Goal: Task Accomplishment & Management: Use online tool/utility

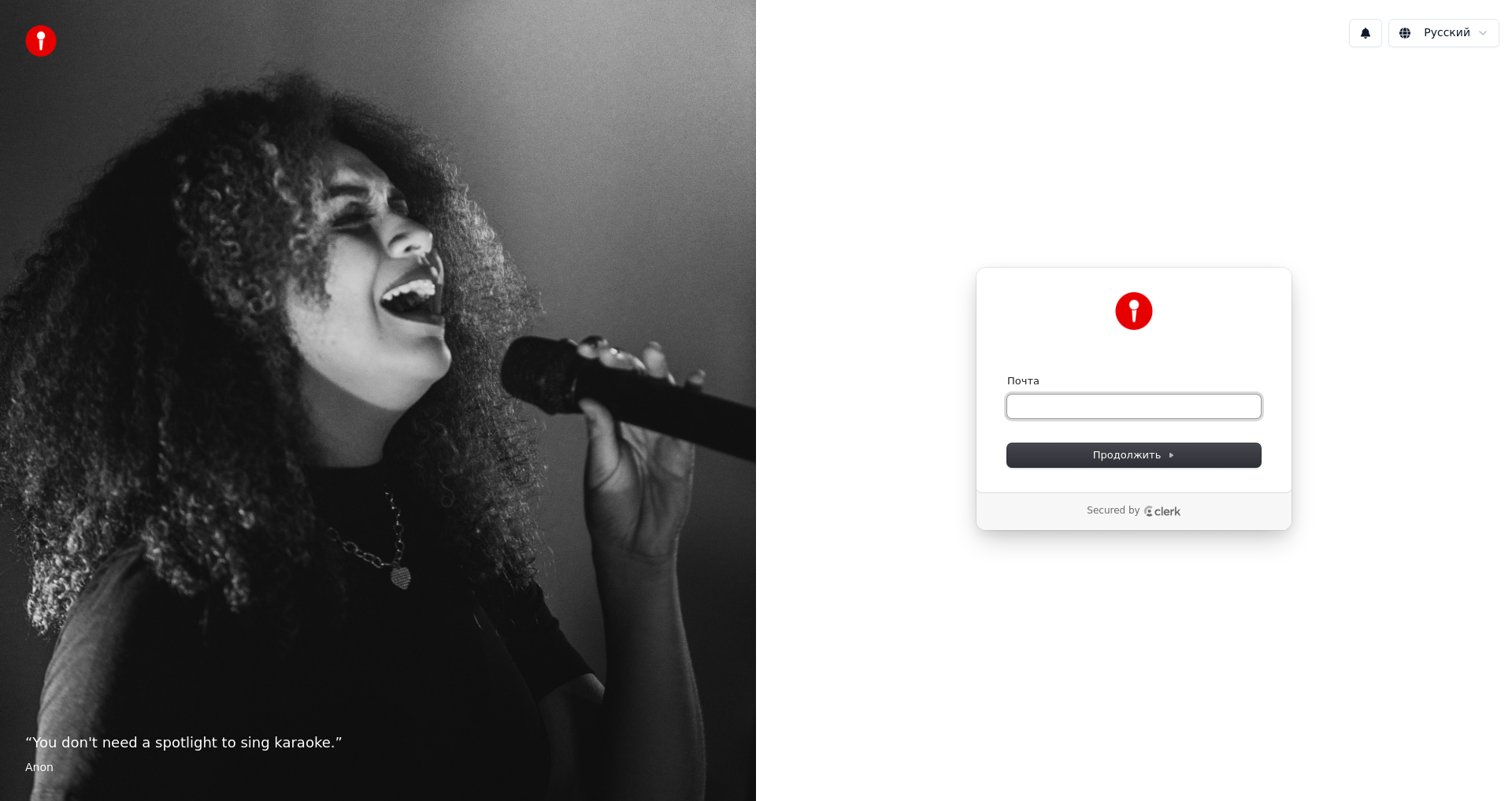
click at [1029, 409] on input "Почта" at bounding box center [1134, 406] width 254 height 23
click at [1056, 453] on button "Продолжить" at bounding box center [1134, 455] width 254 height 23
type input "**********"
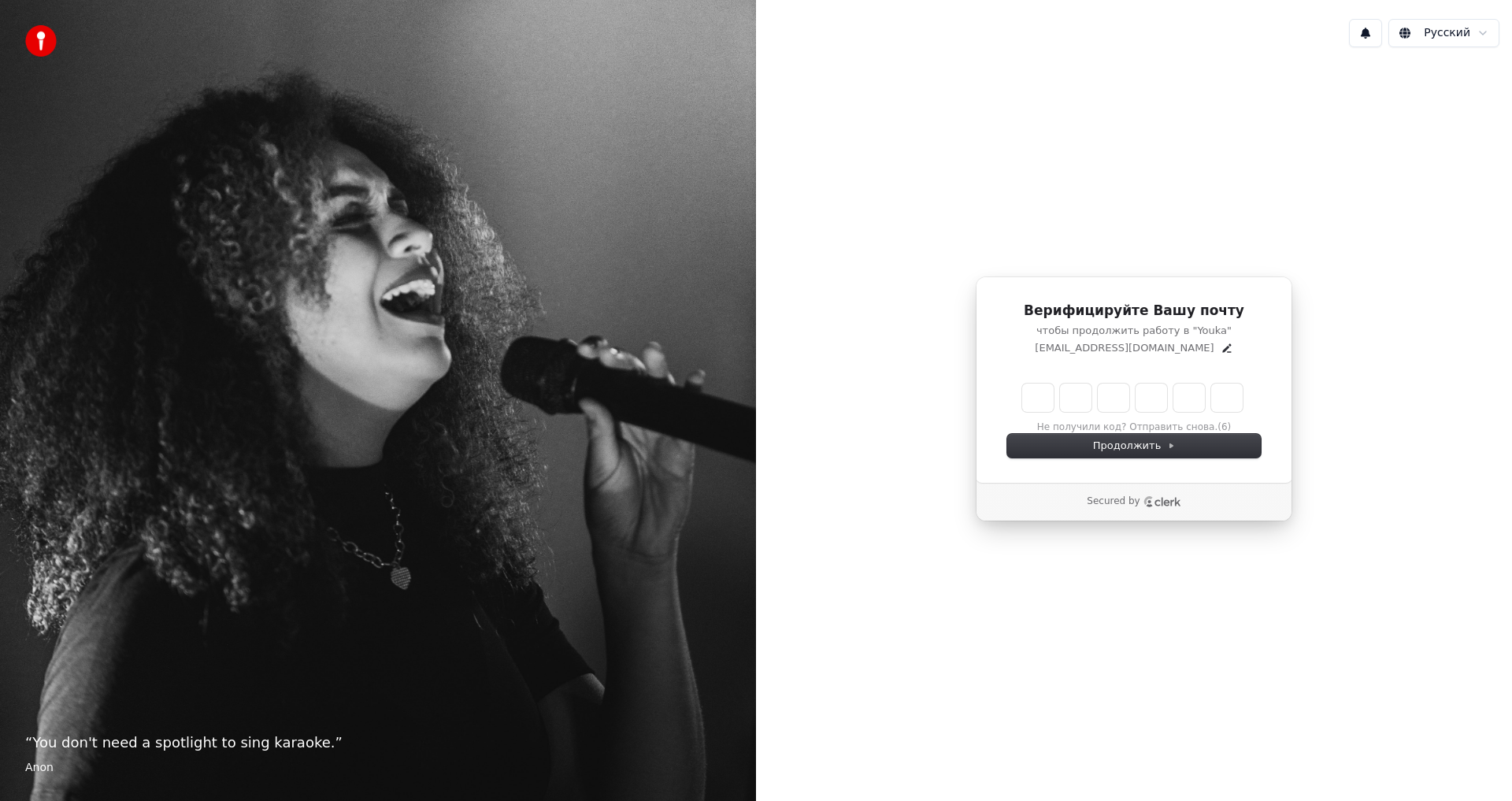
type input "******"
type input "*"
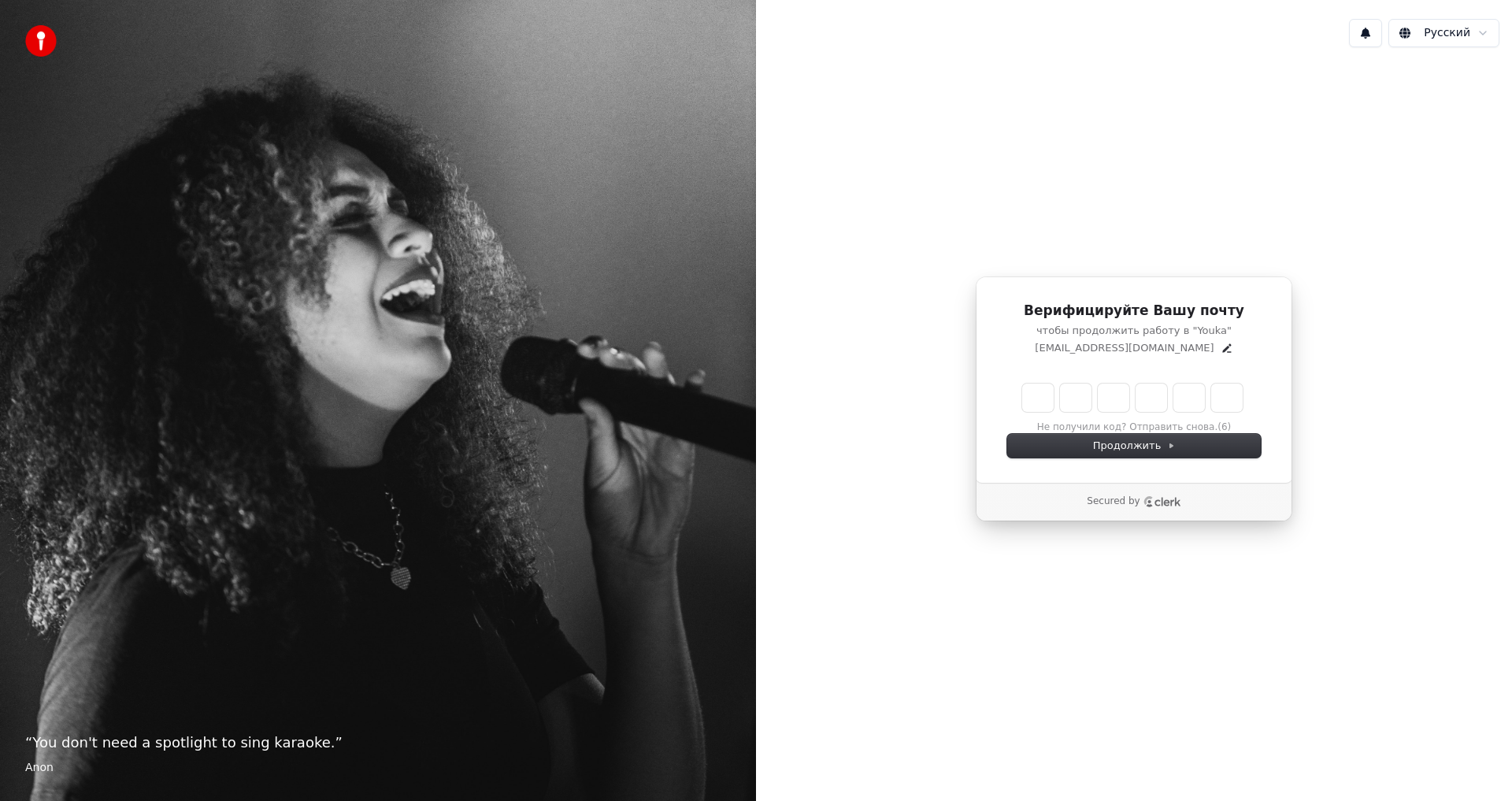
type input "*"
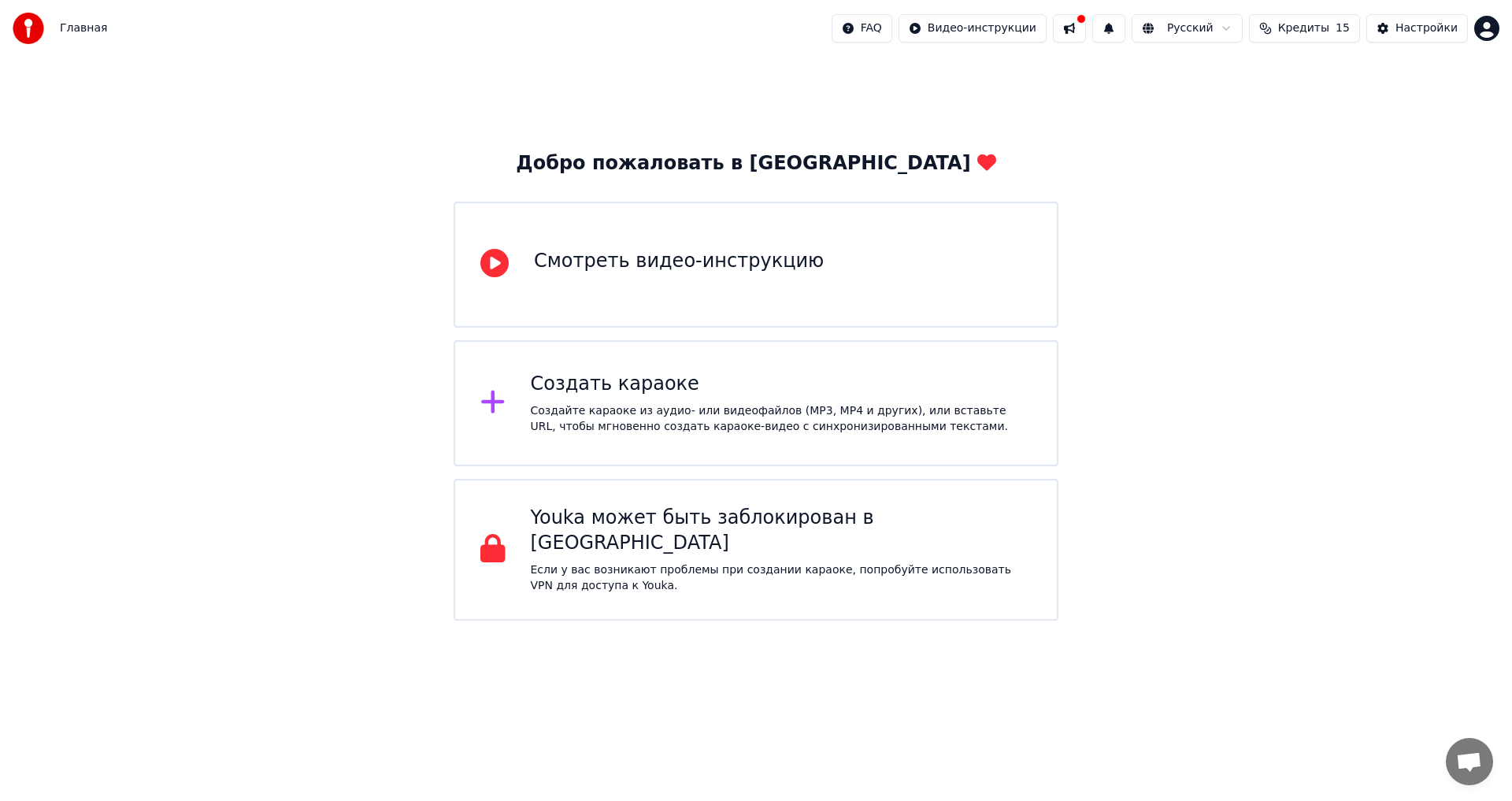
click at [616, 407] on div "Создайте караоке из аудио- или видеофайлов (MP3, MP4 и других), или вставьте UR…" at bounding box center [781, 419] width 502 height 32
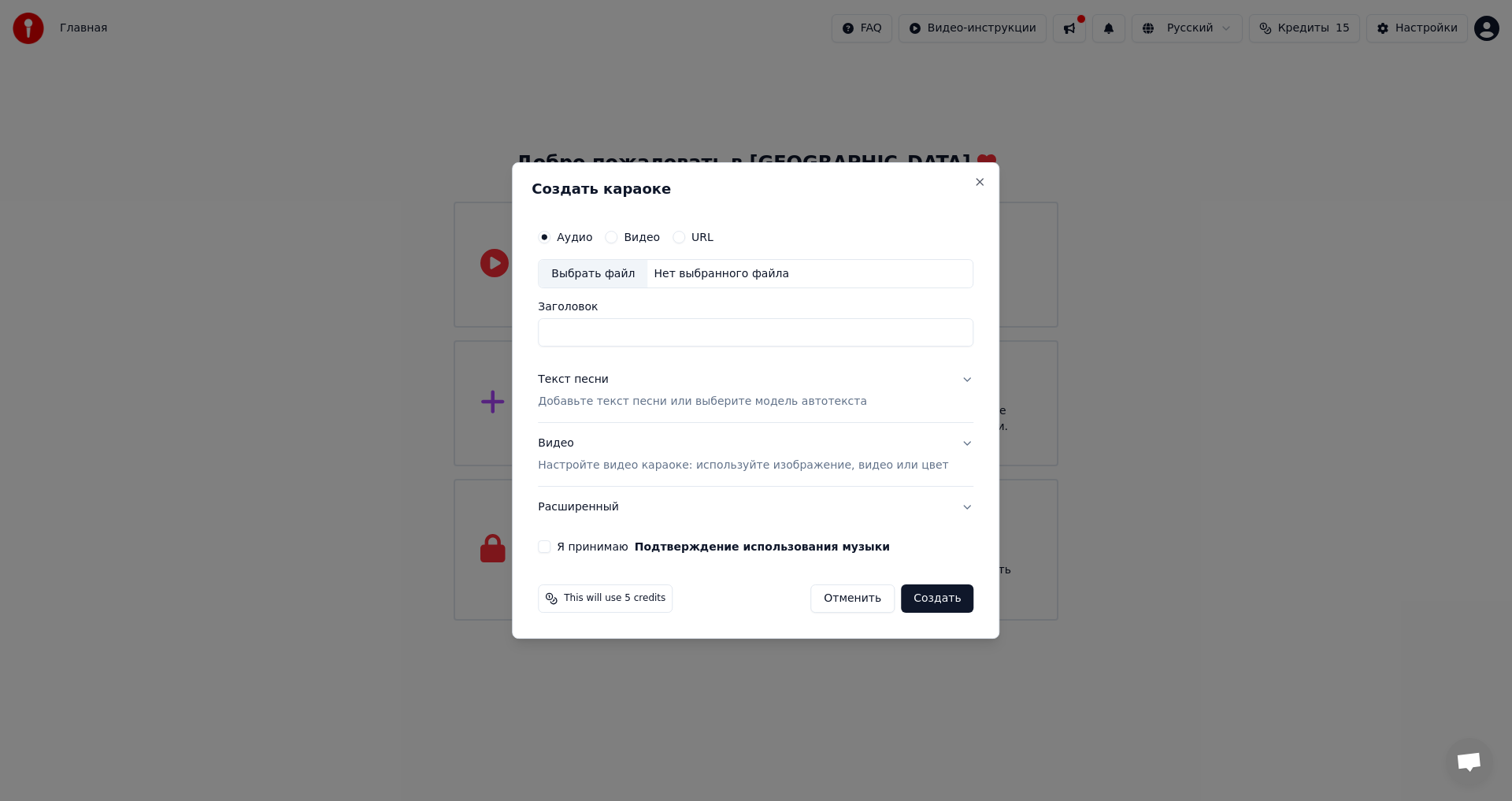
click at [599, 269] on div "Выбрать файл" at bounding box center [593, 274] width 109 height 28
type input "**********"
drag, startPoint x: 825, startPoint y: 338, endPoint x: 557, endPoint y: 299, distance: 270.8
click at [526, 324] on body "**********" at bounding box center [756, 310] width 1512 height 621
type input "*"
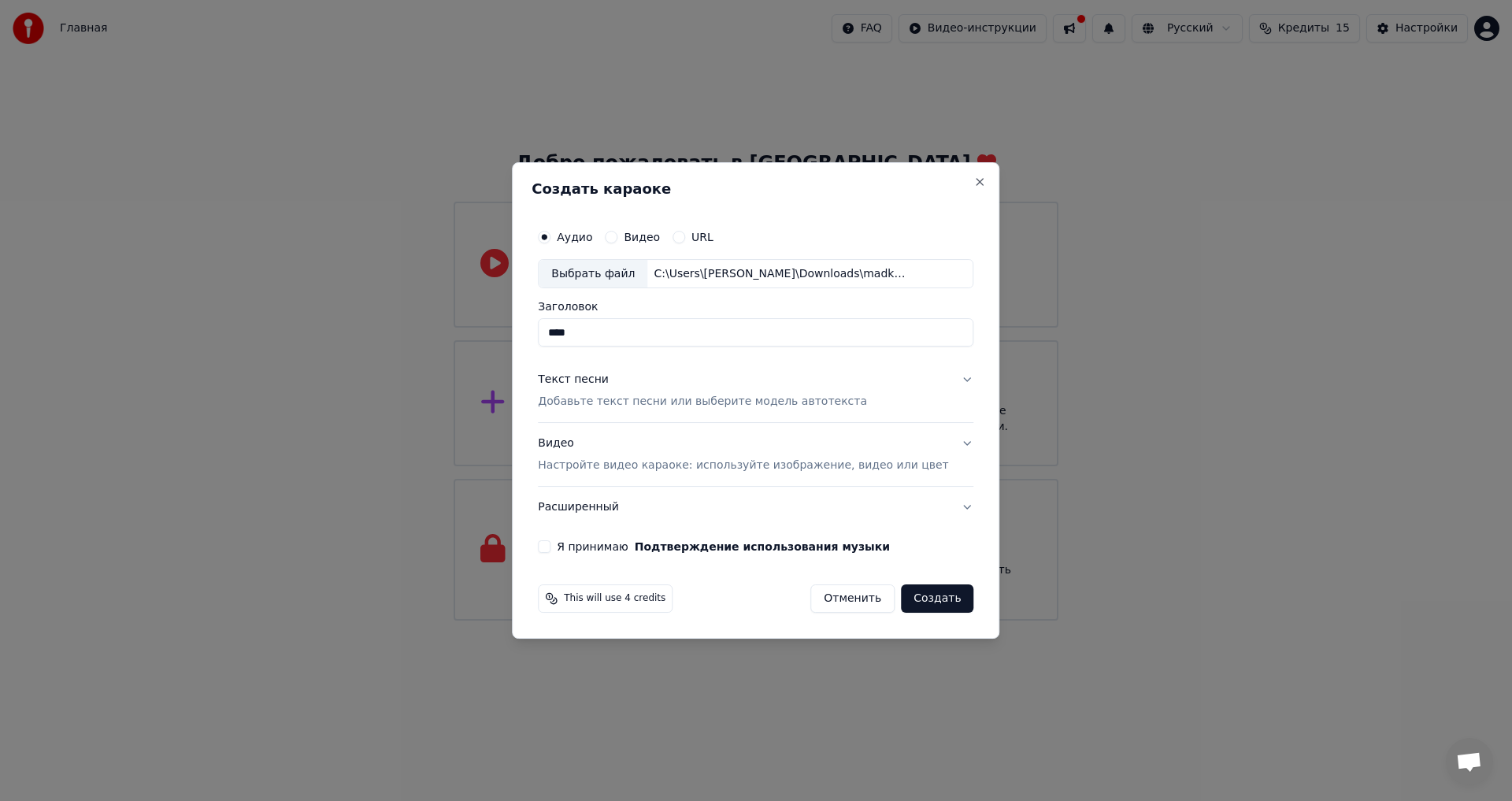
type input "****"
click at [674, 467] on p "Настройте видео караоке: используйте изображение, видео или цвет" at bounding box center [743, 465] width 410 height 16
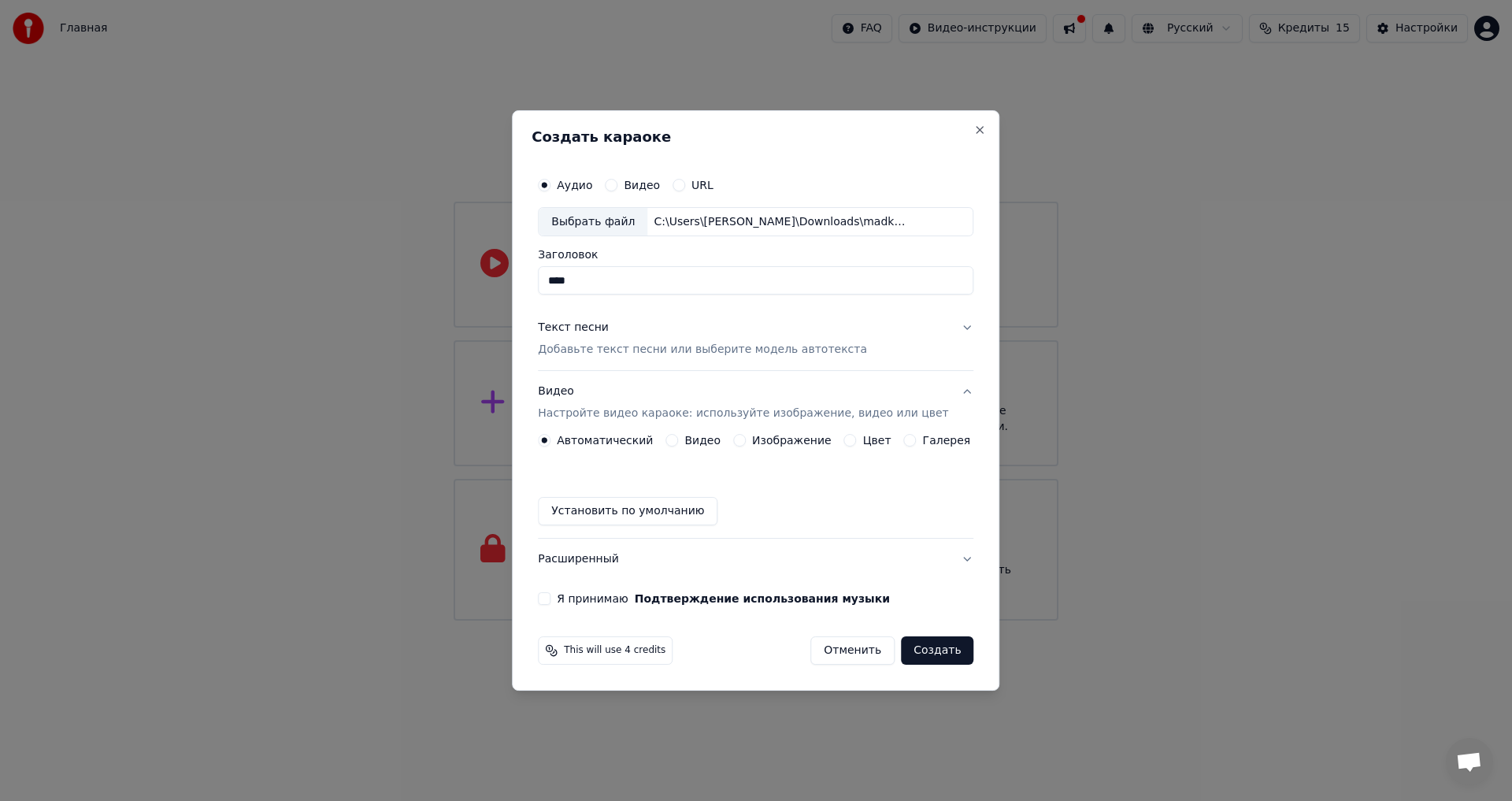
click at [738, 438] on button "Изображение" at bounding box center [739, 440] width 12 height 12
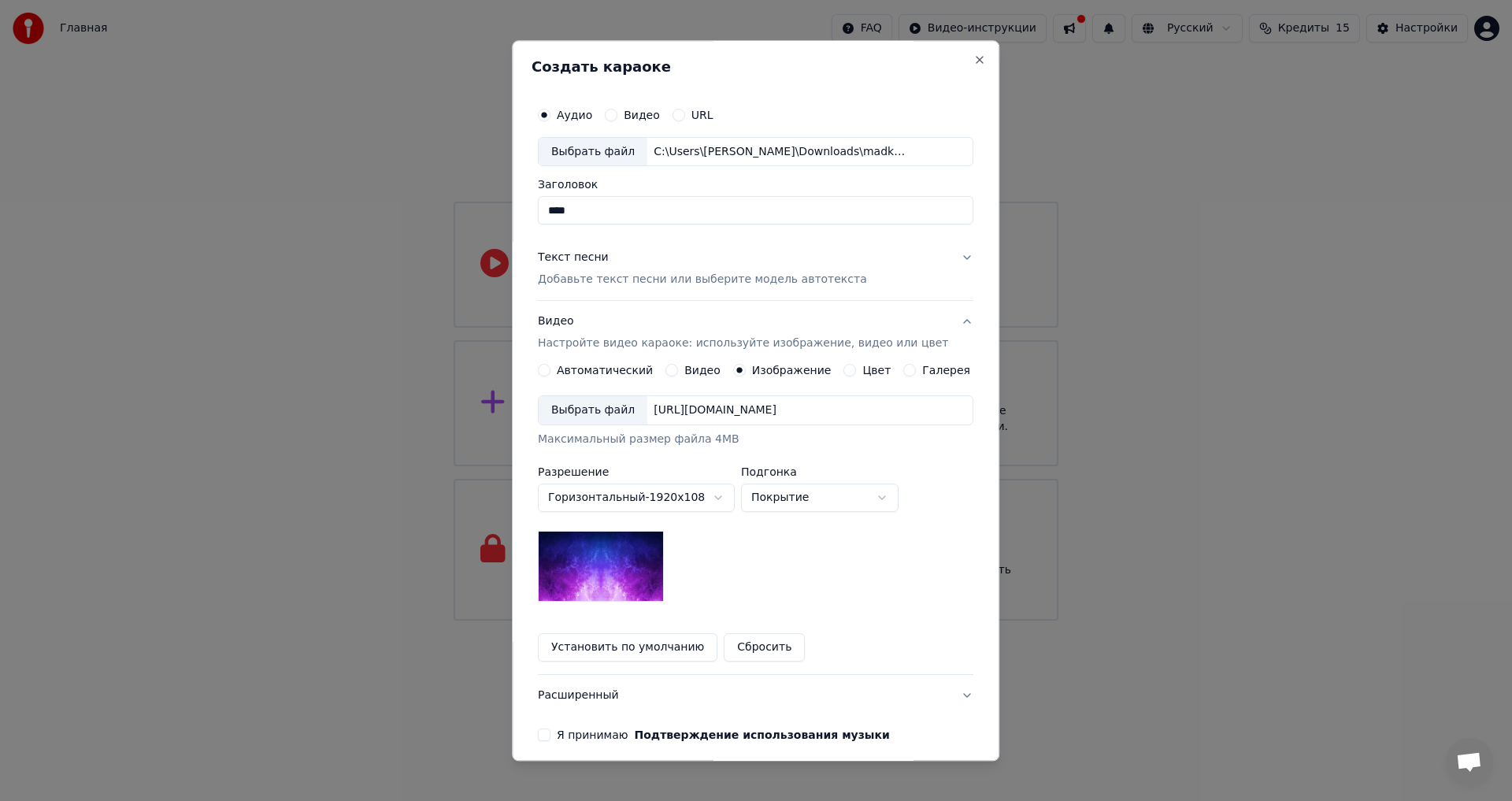
click at [604, 413] on div "Выбрать файл" at bounding box center [593, 411] width 109 height 28
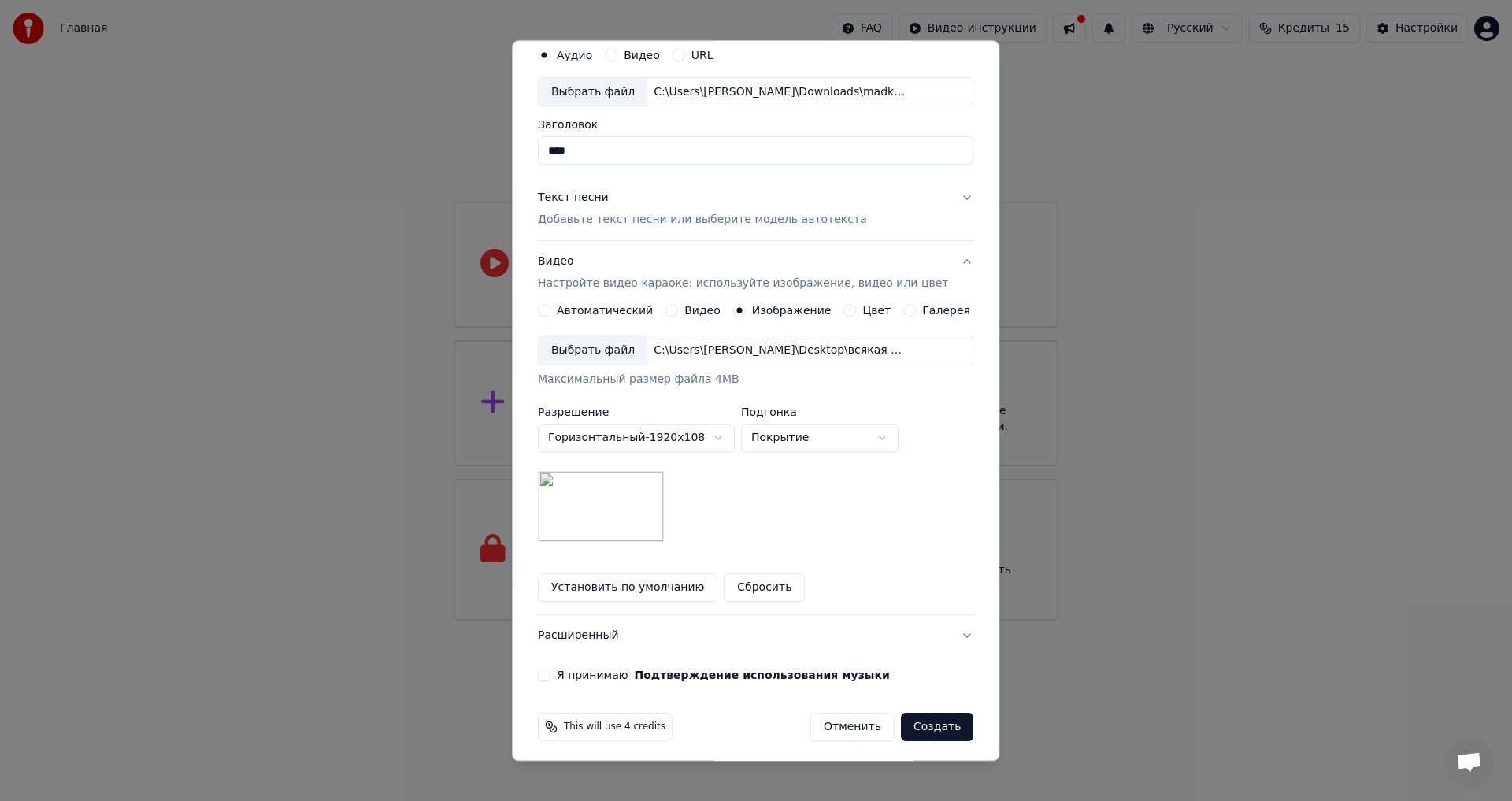
scroll to position [67, 0]
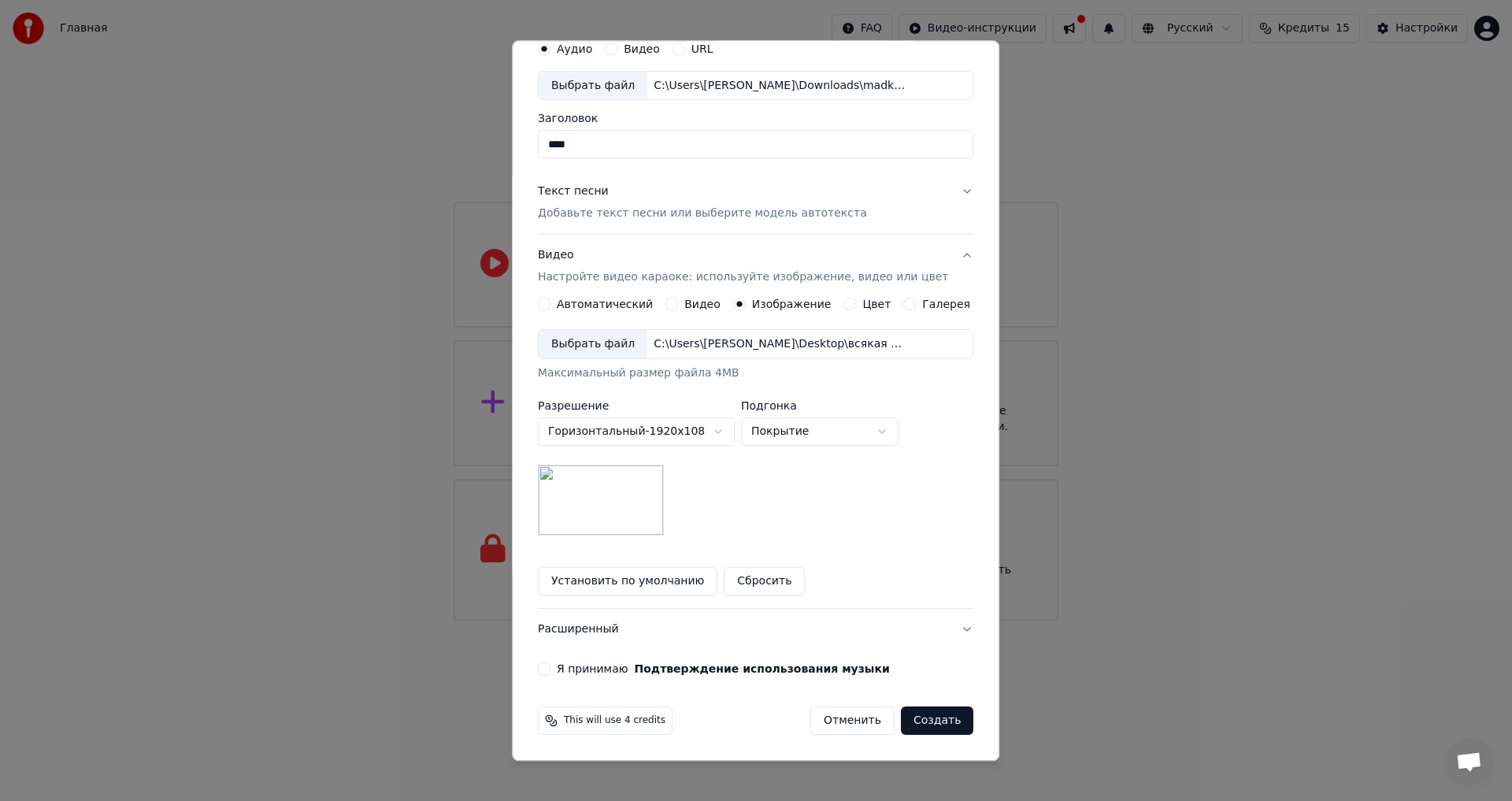
click at [569, 674] on label "Я принимаю Подтверждение использования музыки" at bounding box center [724, 669] width 334 height 11
click at [551, 674] on button "Я принимаю Подтверждение использования музыки" at bounding box center [544, 669] width 12 height 12
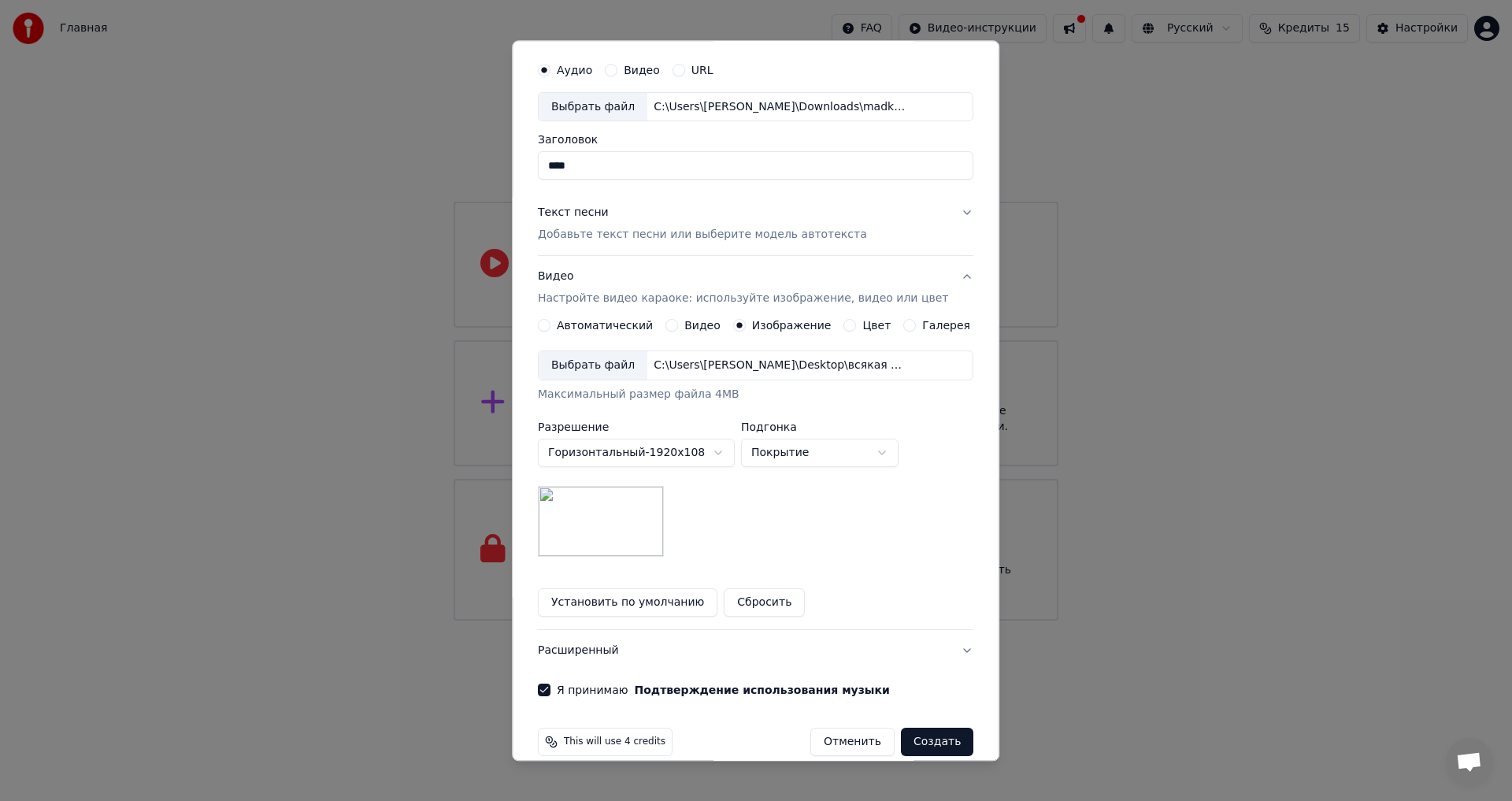
scroll to position [0, 0]
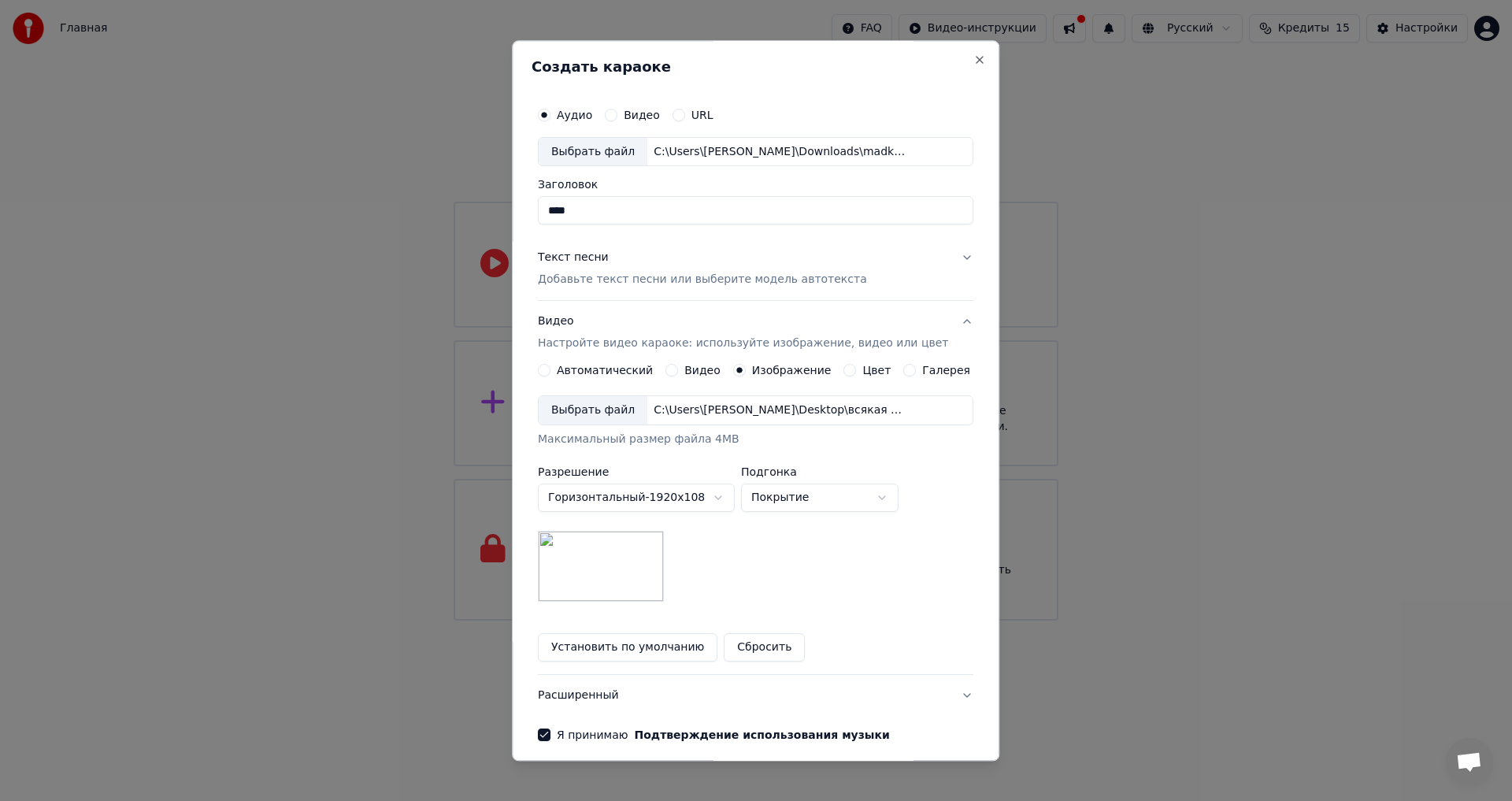
click at [611, 277] on p "Добавьте текст песни или выберите модель автотекста" at bounding box center [703, 280] width 329 height 16
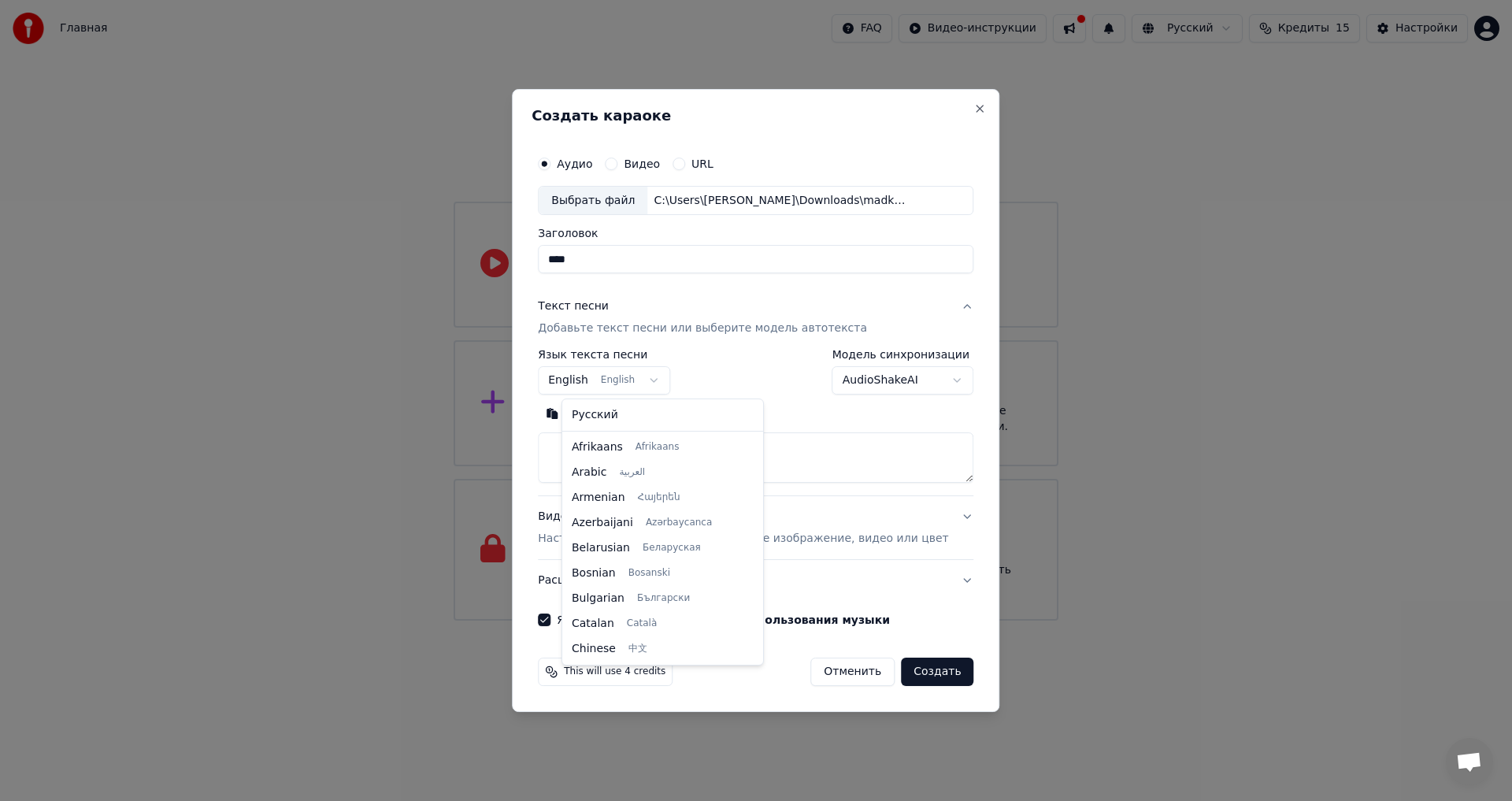
click at [607, 376] on body "**********" at bounding box center [756, 310] width 1512 height 621
select select "**"
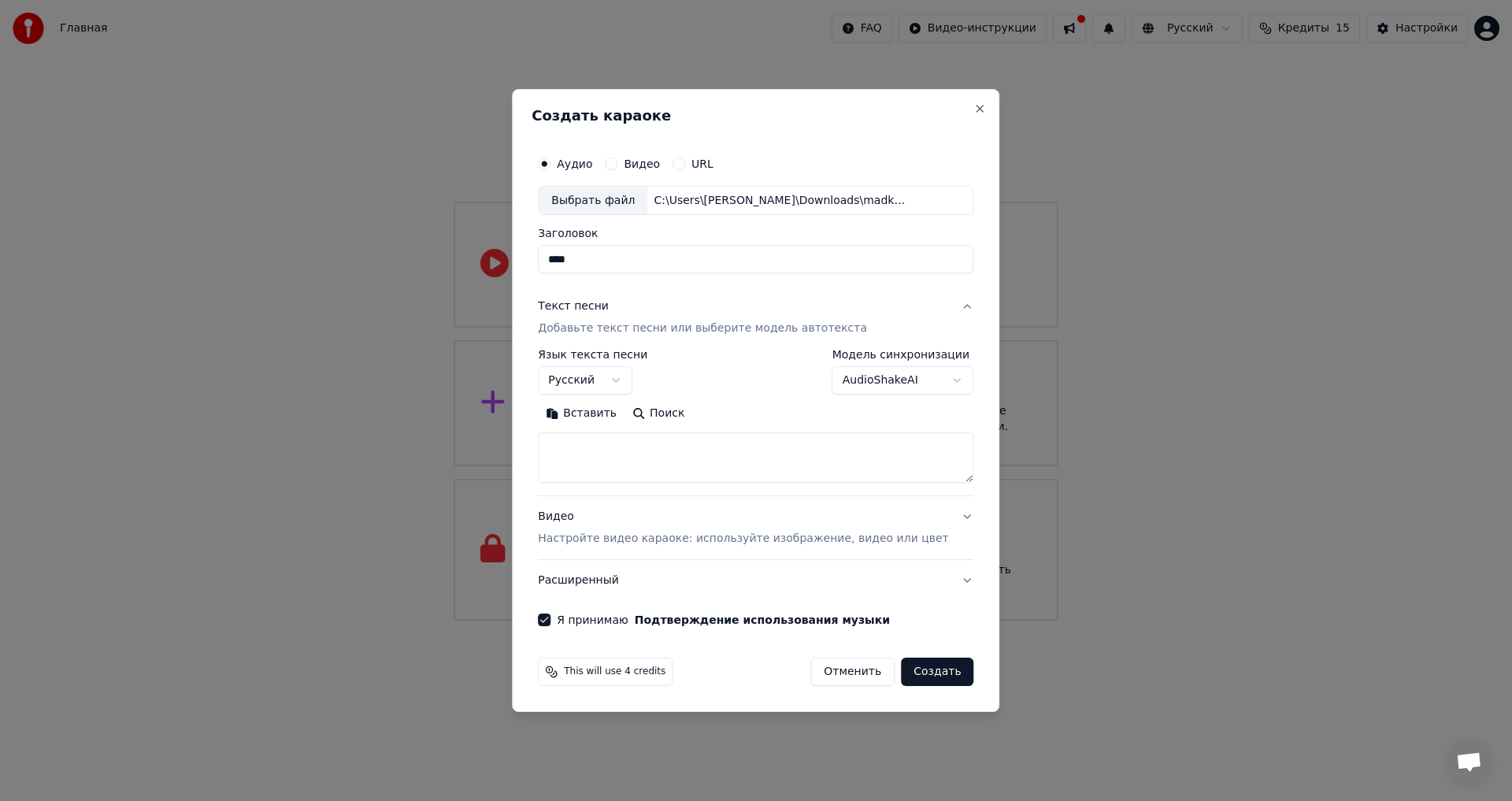
click at [648, 450] on textarea at bounding box center [756, 458] width 436 height 51
paste textarea "**********"
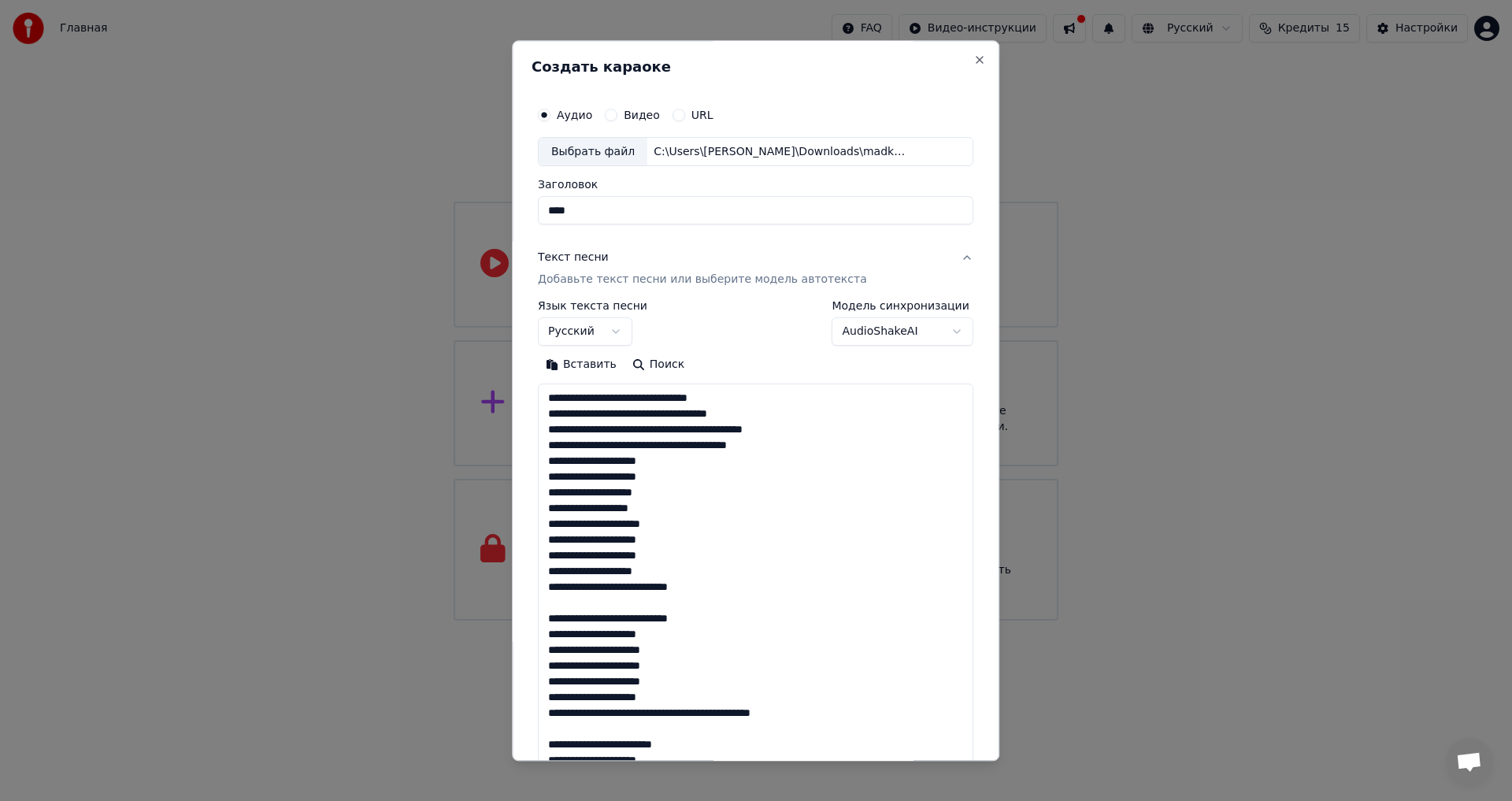
scroll to position [650, 0]
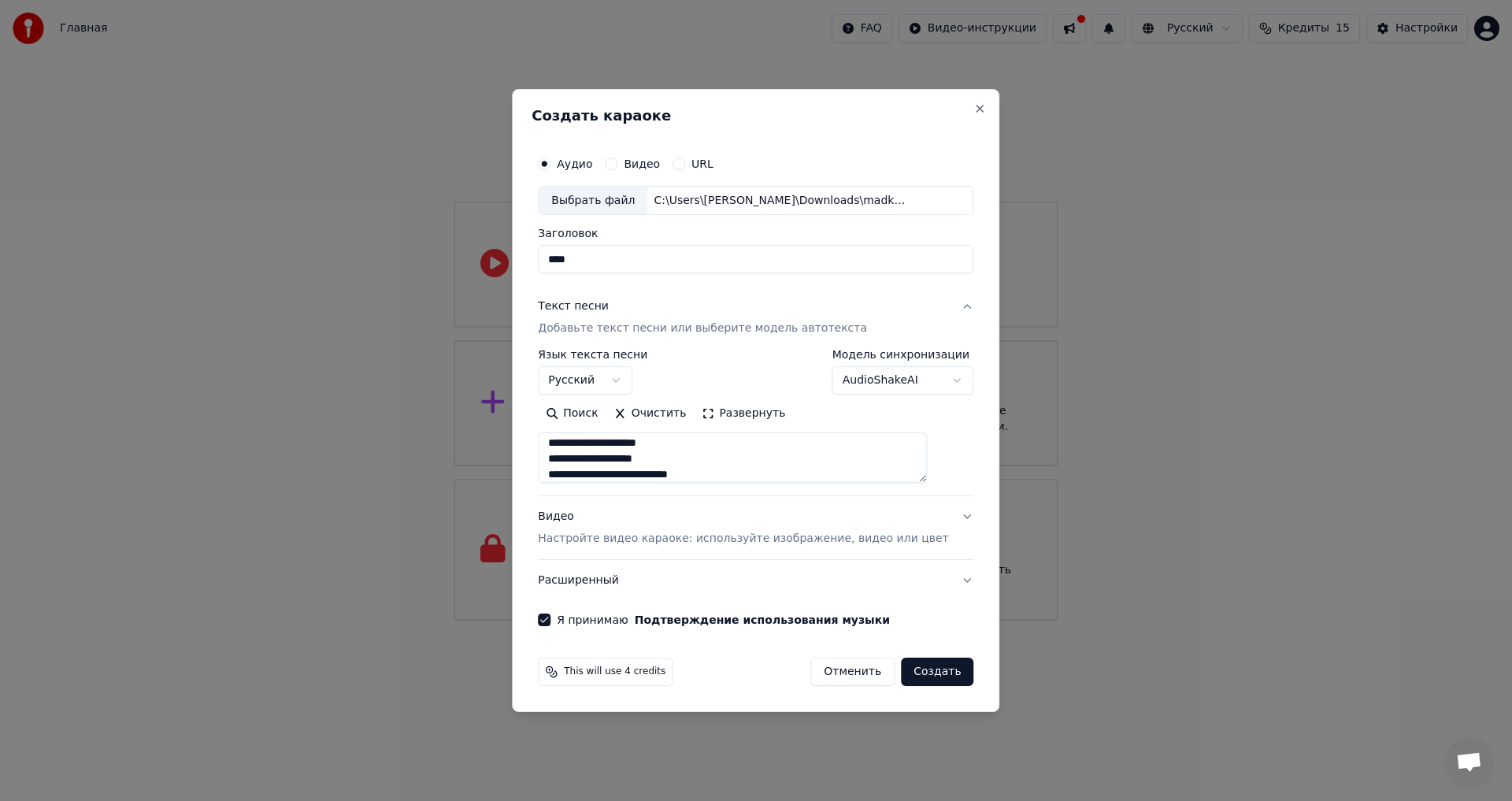
type textarea "**********"
click at [920, 670] on button "Создать" at bounding box center [936, 672] width 72 height 28
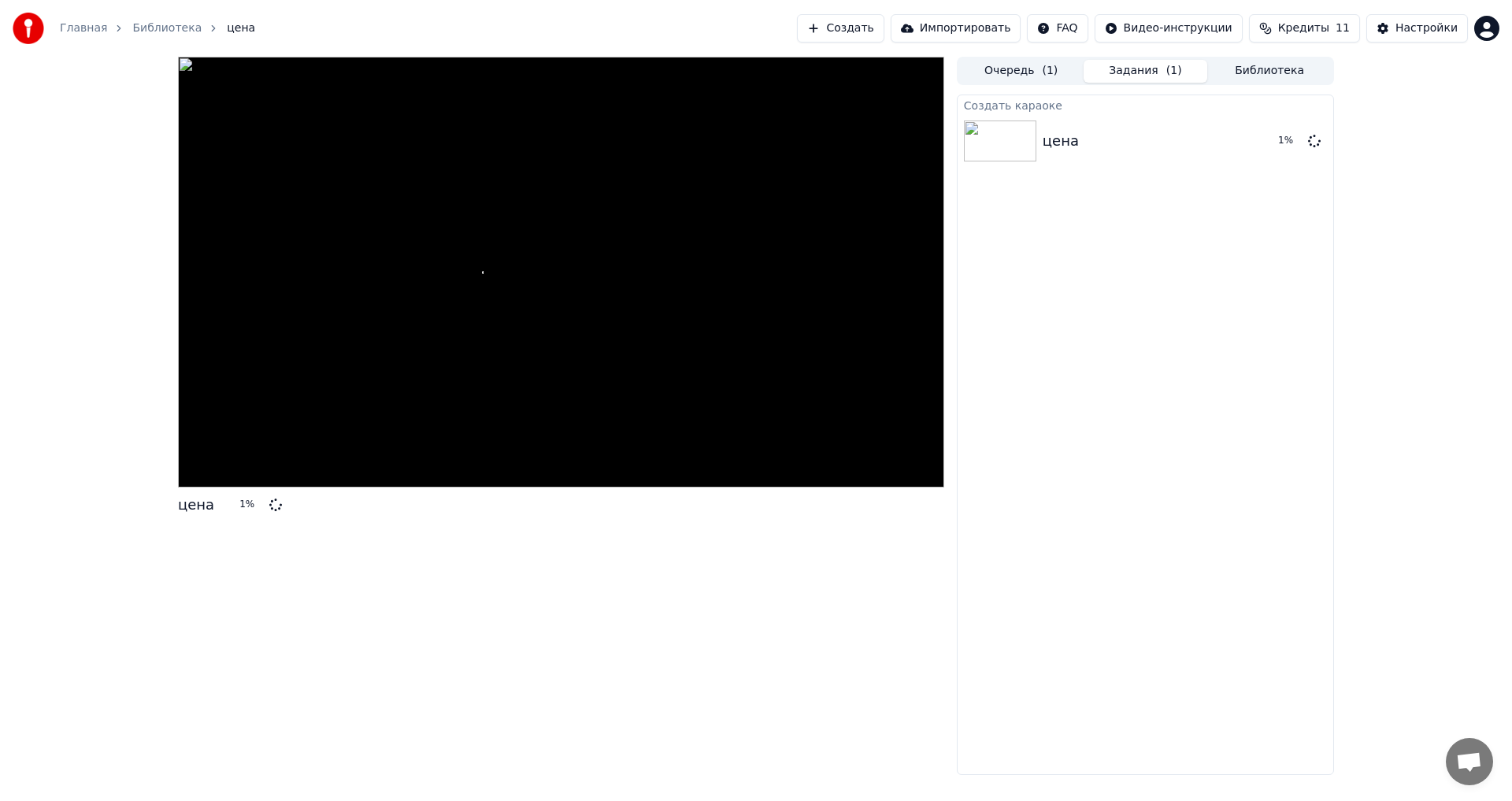
click at [1449, 635] on div "цена 1 % Очередь ( 1 ) Задания ( 1 ) Библиотека Создать караоке цена 1 %" at bounding box center [756, 416] width 1512 height 719
drag, startPoint x: 1429, startPoint y: 722, endPoint x: 1418, endPoint y: 720, distance: 11.2
click at [1428, 721] on div "цена 3 % Очередь ( 1 ) Задания ( 1 ) Библиотека Создать караоке цена 3 %" at bounding box center [756, 416] width 1512 height 719
click at [1035, 72] on button "Очередь ( 1 )" at bounding box center [1022, 71] width 125 height 22
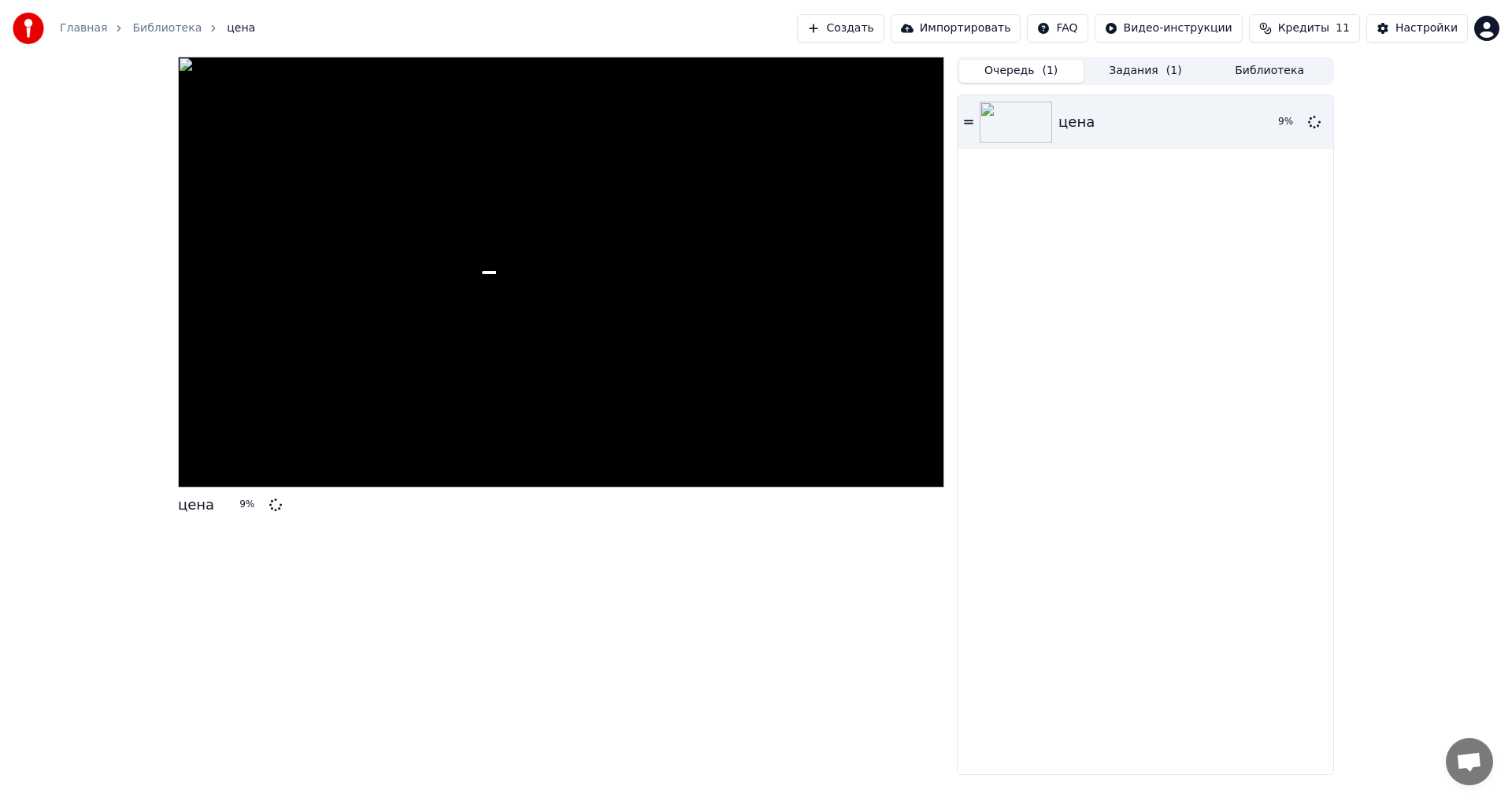
click at [1072, 70] on button "Очередь ( 1 )" at bounding box center [1022, 71] width 125 height 22
click at [1094, 70] on button "Задания ( 1 )" at bounding box center [1146, 71] width 125 height 22
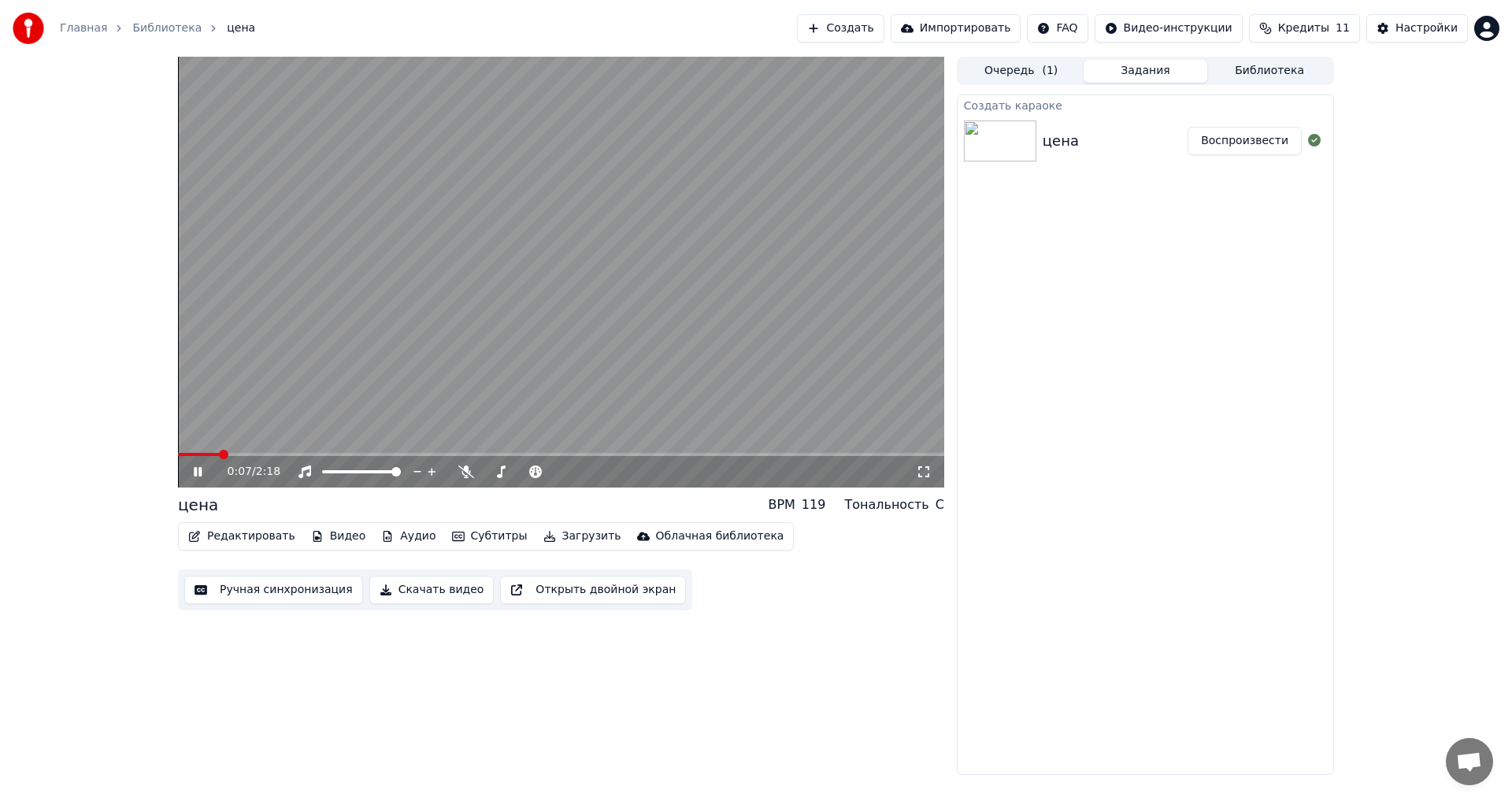
click at [204, 471] on icon at bounding box center [209, 472] width 37 height 12
drag, startPoint x: 231, startPoint y: 457, endPoint x: 185, endPoint y: 456, distance: 46.0
click at [184, 457] on div "0:07 / 2:18" at bounding box center [561, 472] width 767 height 32
click at [178, 459] on span at bounding box center [182, 454] width 9 height 9
click at [582, 354] on video at bounding box center [561, 272] width 767 height 431
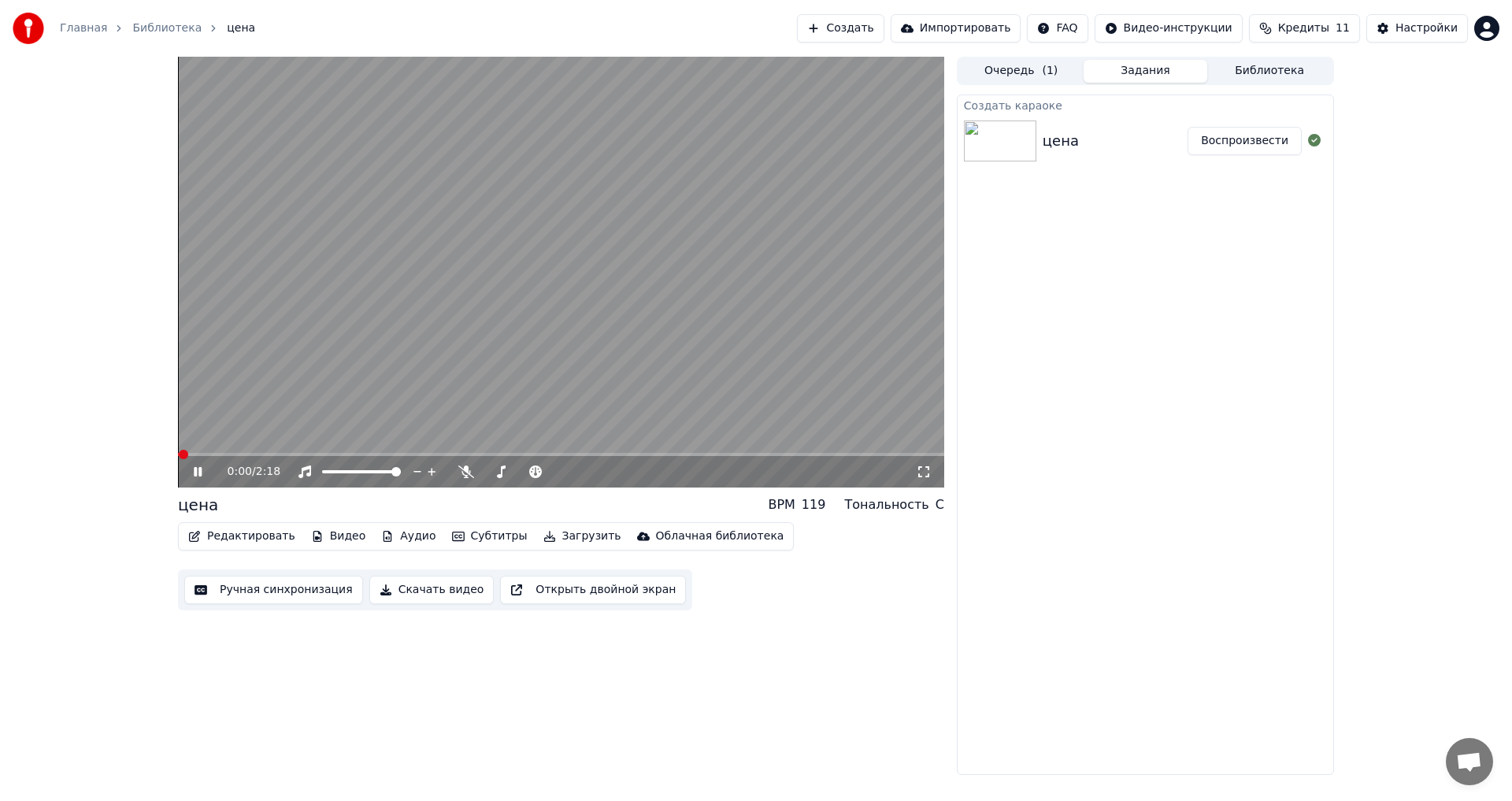
click at [584, 369] on video at bounding box center [561, 272] width 767 height 431
click at [1309, 67] on button "Библиотека" at bounding box center [1270, 71] width 125 height 22
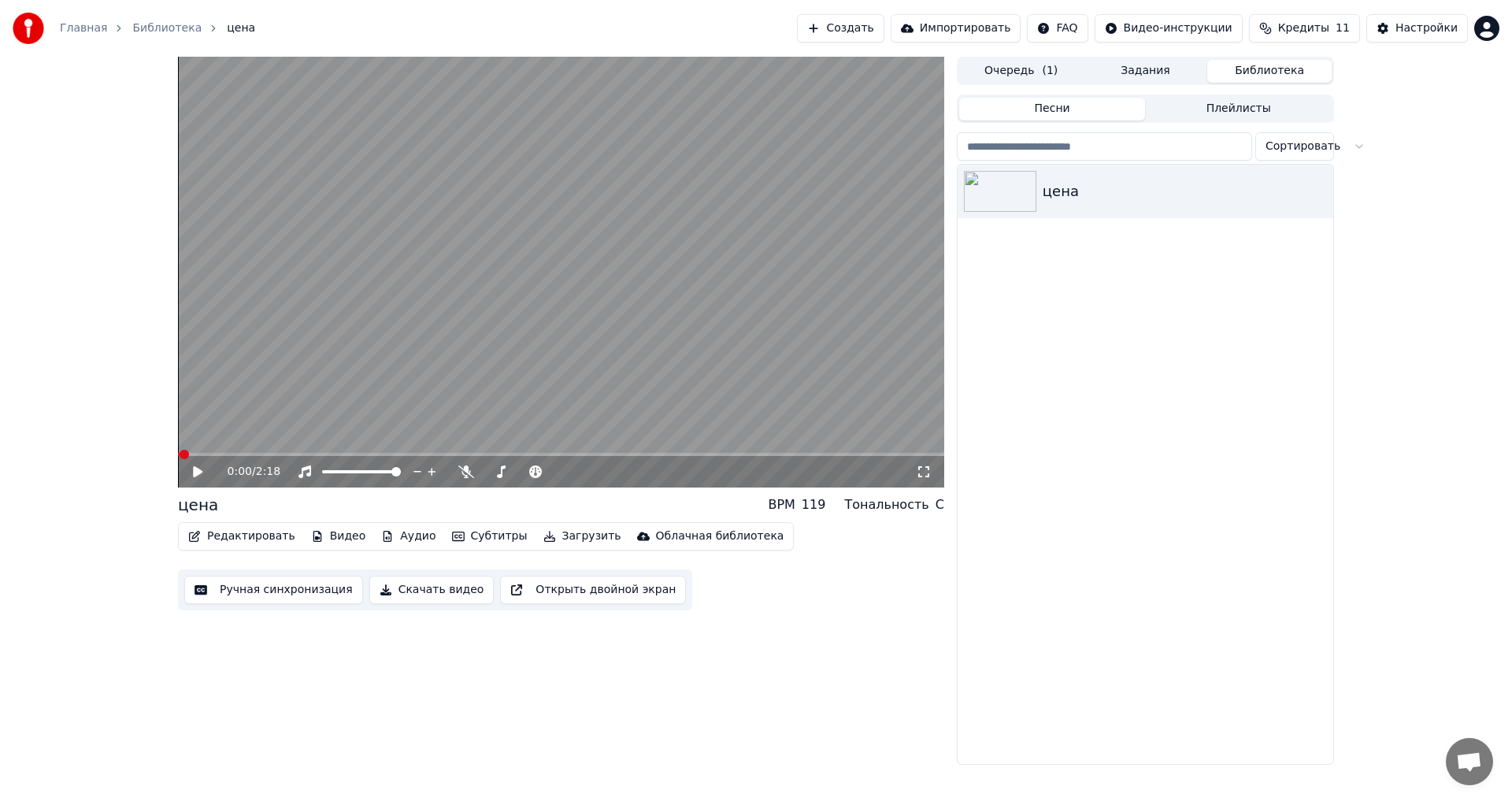
click at [1020, 83] on div "Очередь ( 1 ) Задания Библиотека" at bounding box center [1146, 71] width 378 height 28
click at [1017, 67] on button "Очередь ( 1 )" at bounding box center [1022, 71] width 125 height 22
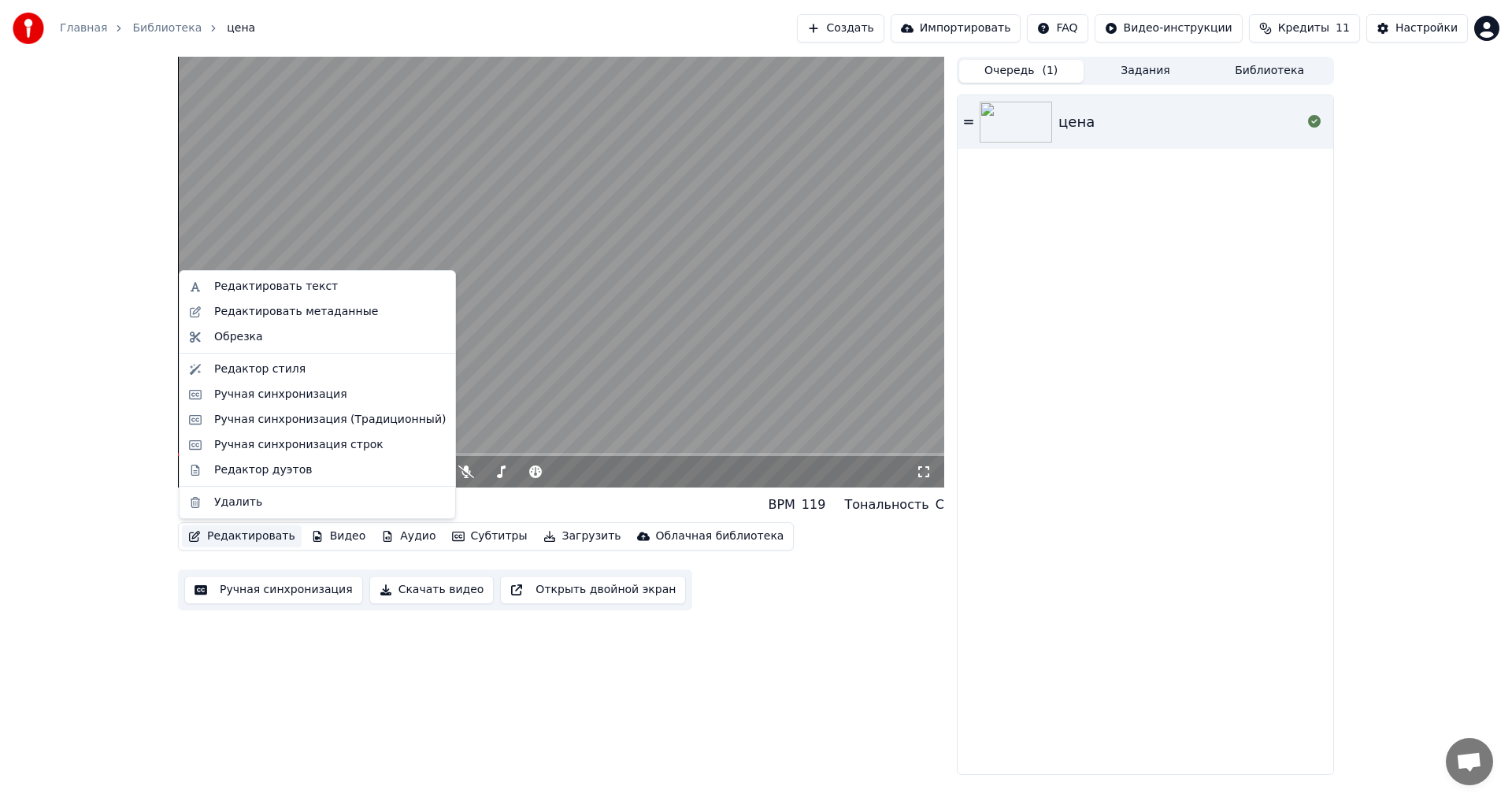
click at [230, 535] on button "Редактировать" at bounding box center [242, 536] width 120 height 22
click at [259, 289] on div "Редактировать текст" at bounding box center [276, 286] width 124 height 16
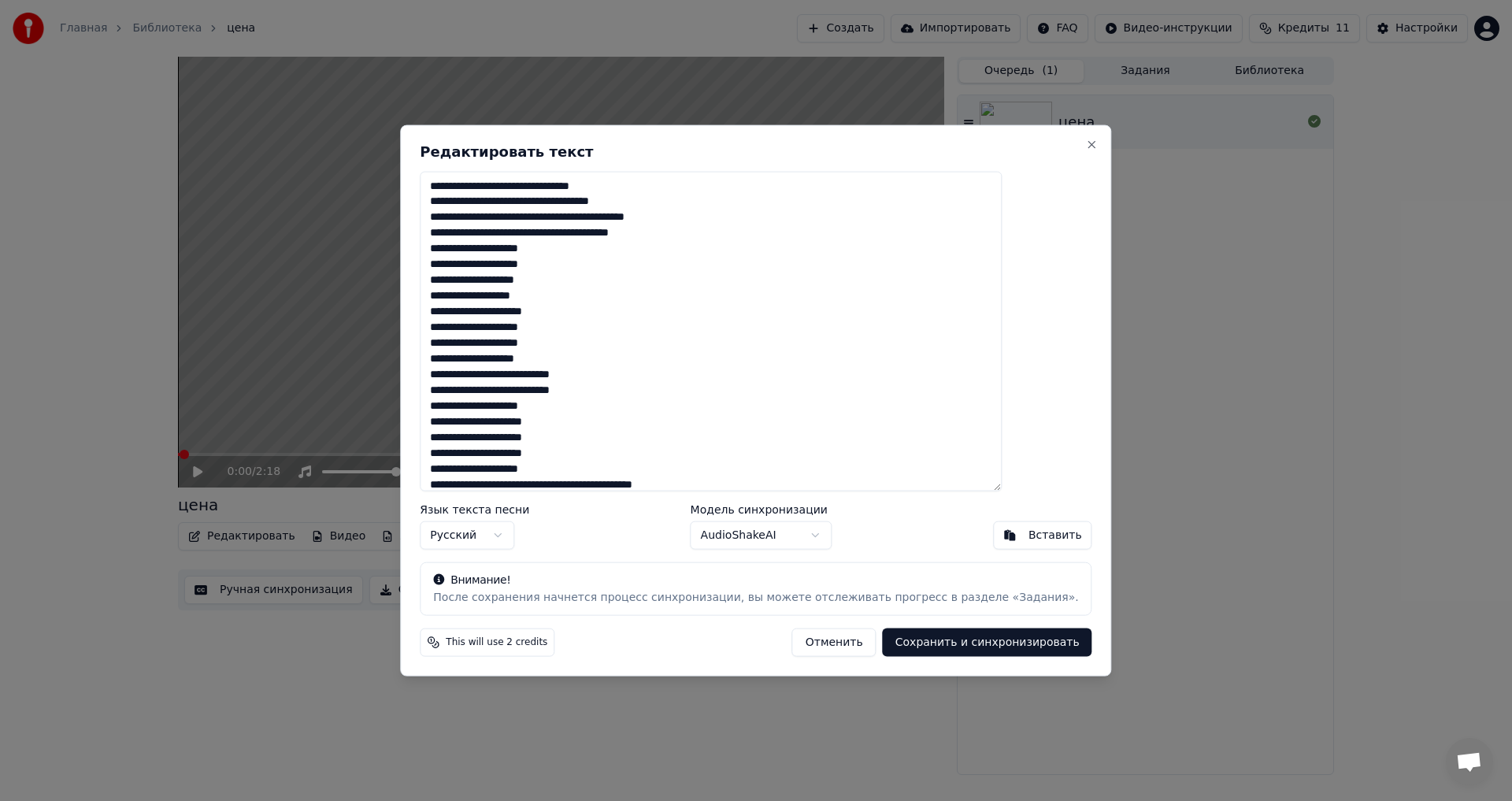
paste textarea "**********"
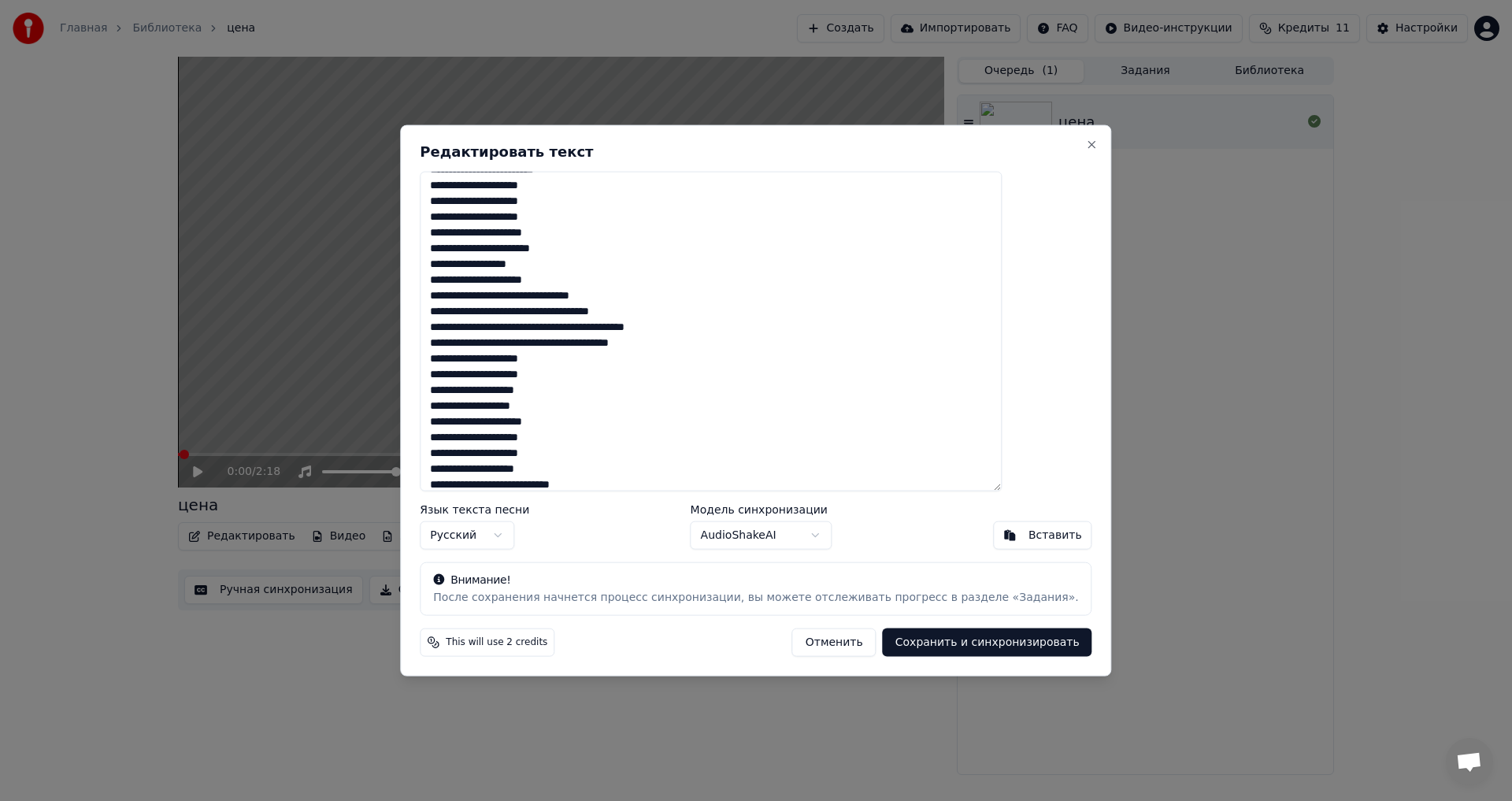
scroll to position [386, 0]
click at [633, 484] on textarea at bounding box center [711, 331] width 582 height 320
click at [646, 487] on textarea at bounding box center [711, 331] width 582 height 320
paste textarea "**********"
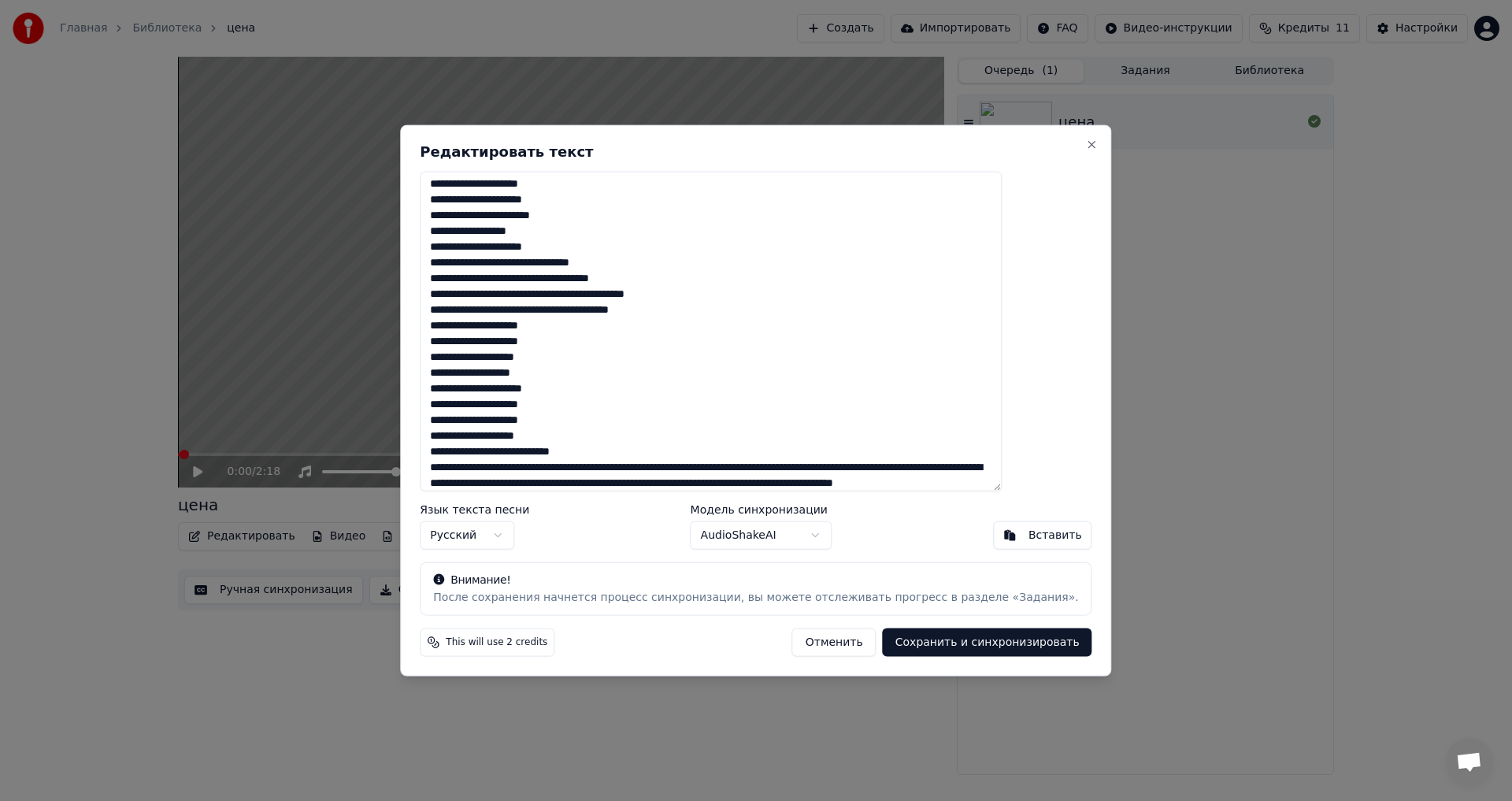
scroll to position [427, 0]
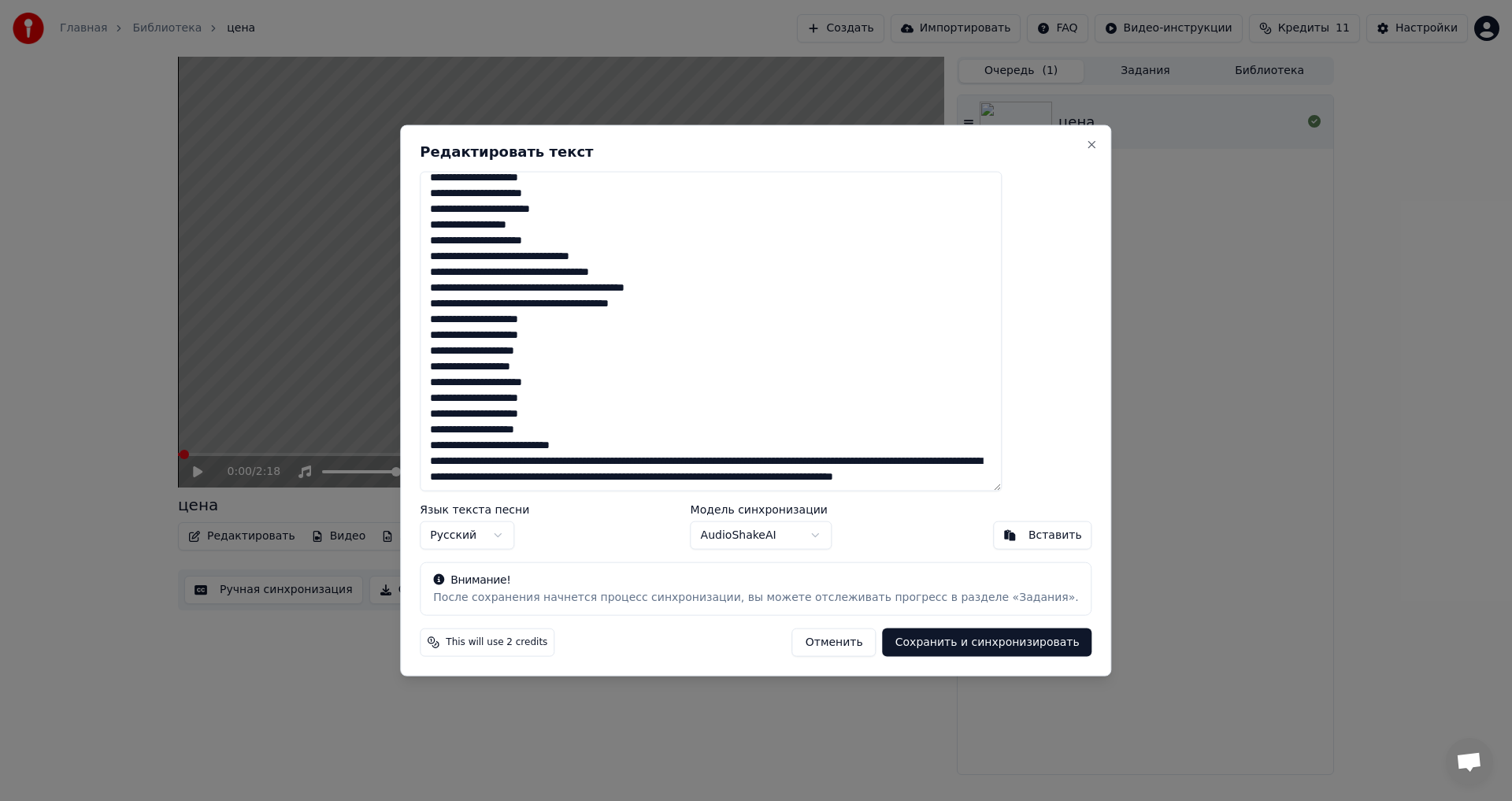
type textarea "**********"
click at [758, 533] on body "Главная Библиотека цена Создать Импортировать FAQ Видео-инструкции Кредиты 11 Н…" at bounding box center [756, 400] width 1512 height 801
click at [934, 646] on button "Сохранить и синхронизировать" at bounding box center [988, 643] width 210 height 28
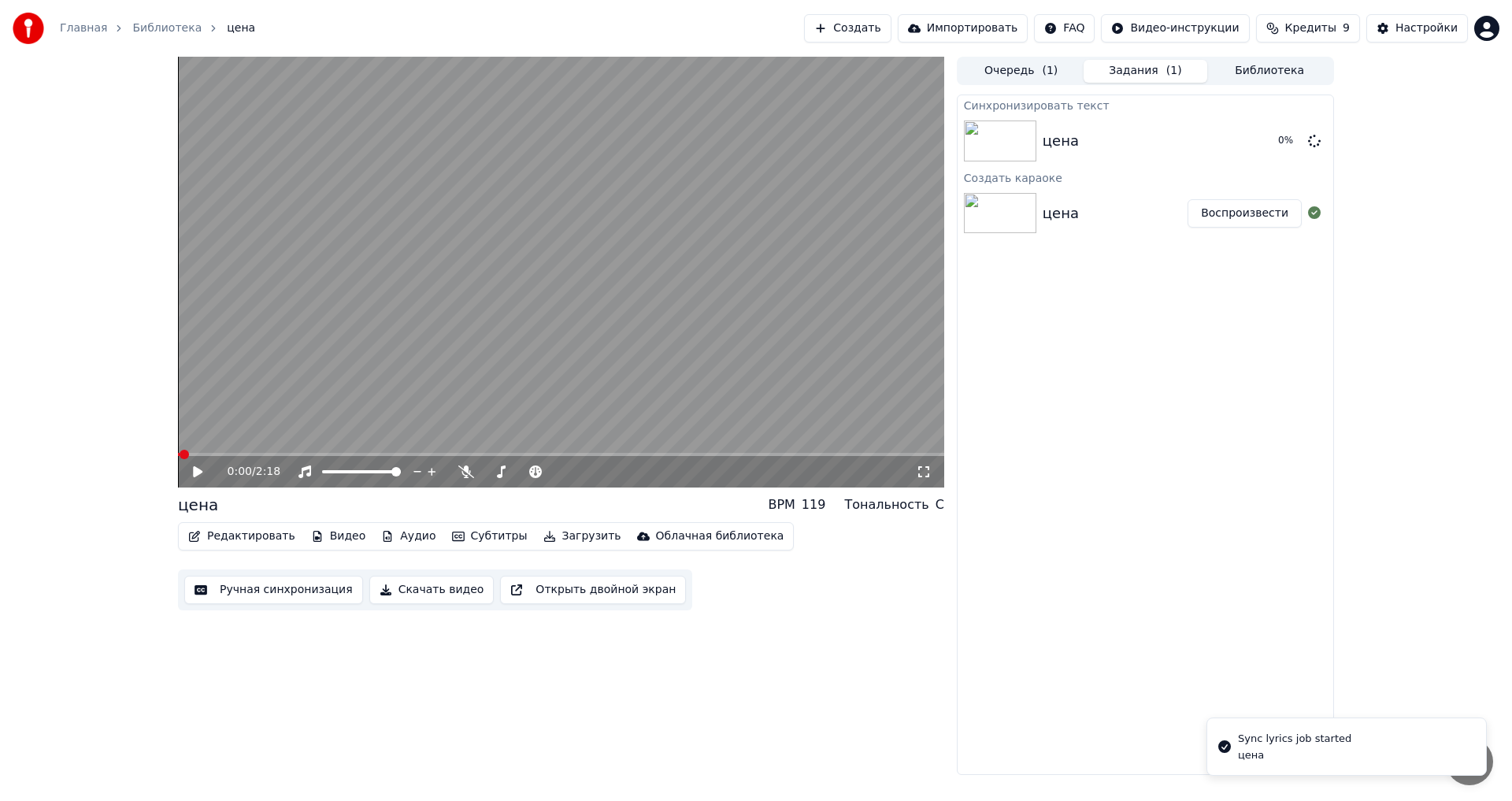
click at [203, 473] on icon at bounding box center [209, 472] width 37 height 12
click at [991, 161] on div "цена 0 %" at bounding box center [1146, 141] width 376 height 53
click at [202, 468] on icon at bounding box center [209, 472] width 37 height 12
click at [269, 450] on span at bounding box center [264, 454] width 9 height 9
click at [202, 468] on icon at bounding box center [209, 472] width 37 height 12
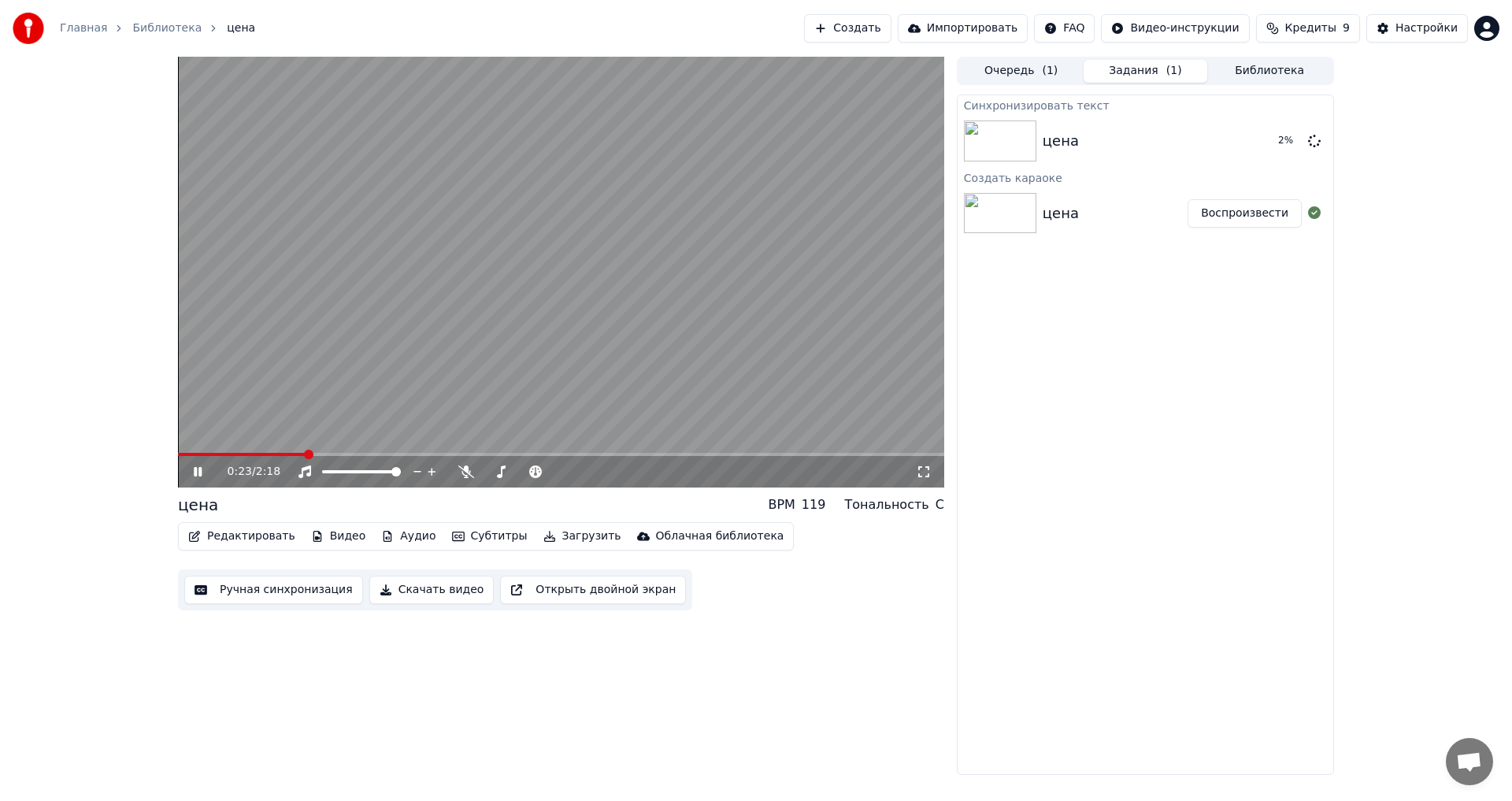
click at [1359, 527] on div "0:23 / 2:18 цена BPM 119 Тональность C Редактировать Видео Аудио Субтитры Загру…" at bounding box center [756, 416] width 1512 height 719
click at [192, 472] on icon at bounding box center [209, 472] width 37 height 12
click at [178, 453] on span at bounding box center [178, 455] width 0 height 3
click at [536, 475] on span at bounding box center [532, 472] width 9 height 9
click at [484, 473] on span at bounding box center [488, 472] width 9 height 9
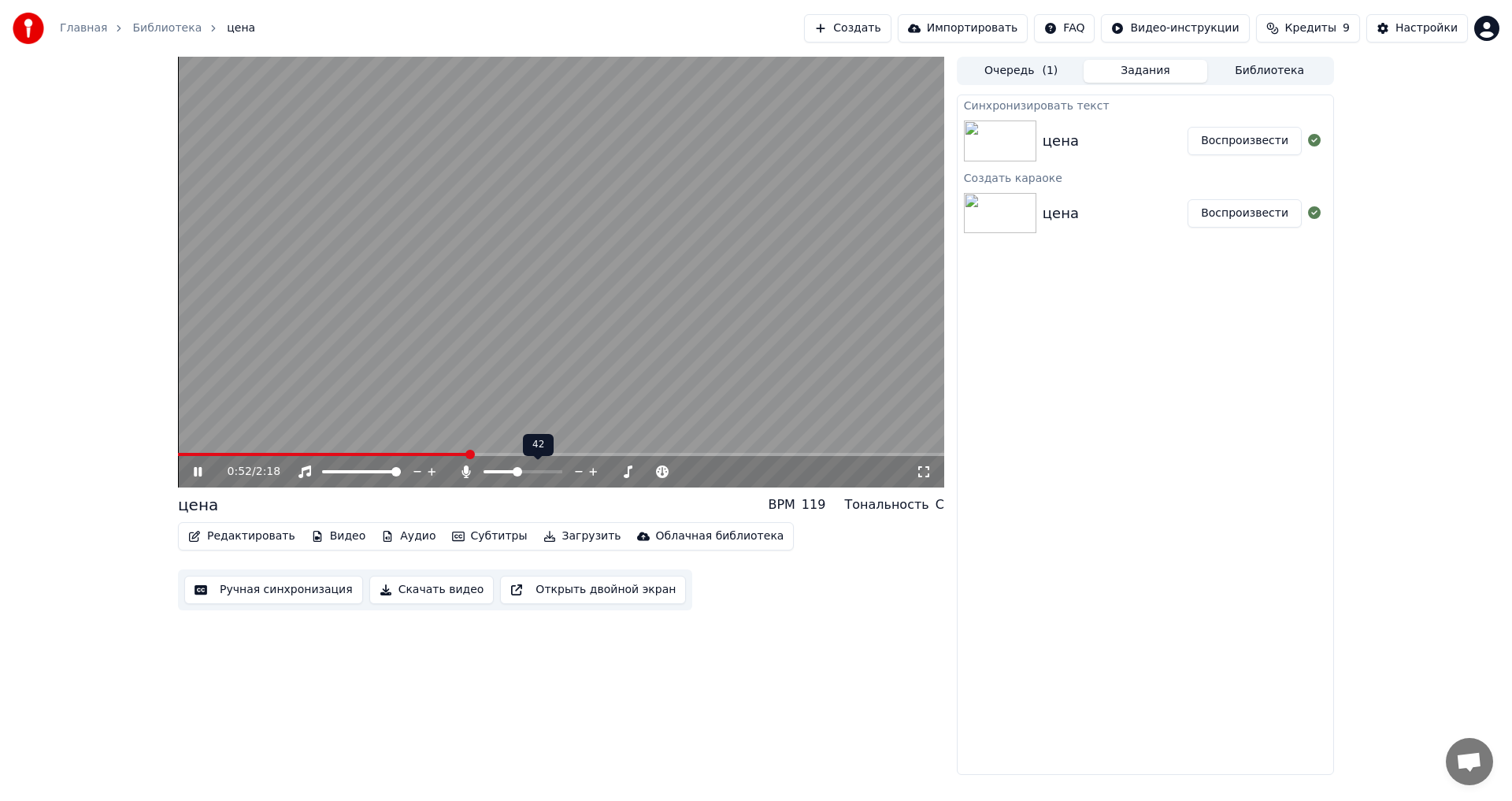
click at [516, 473] on span at bounding box center [523, 472] width 79 height 3
click at [518, 473] on span at bounding box center [502, 472] width 35 height 3
click at [484, 477] on span at bounding box center [488, 472] width 9 height 9
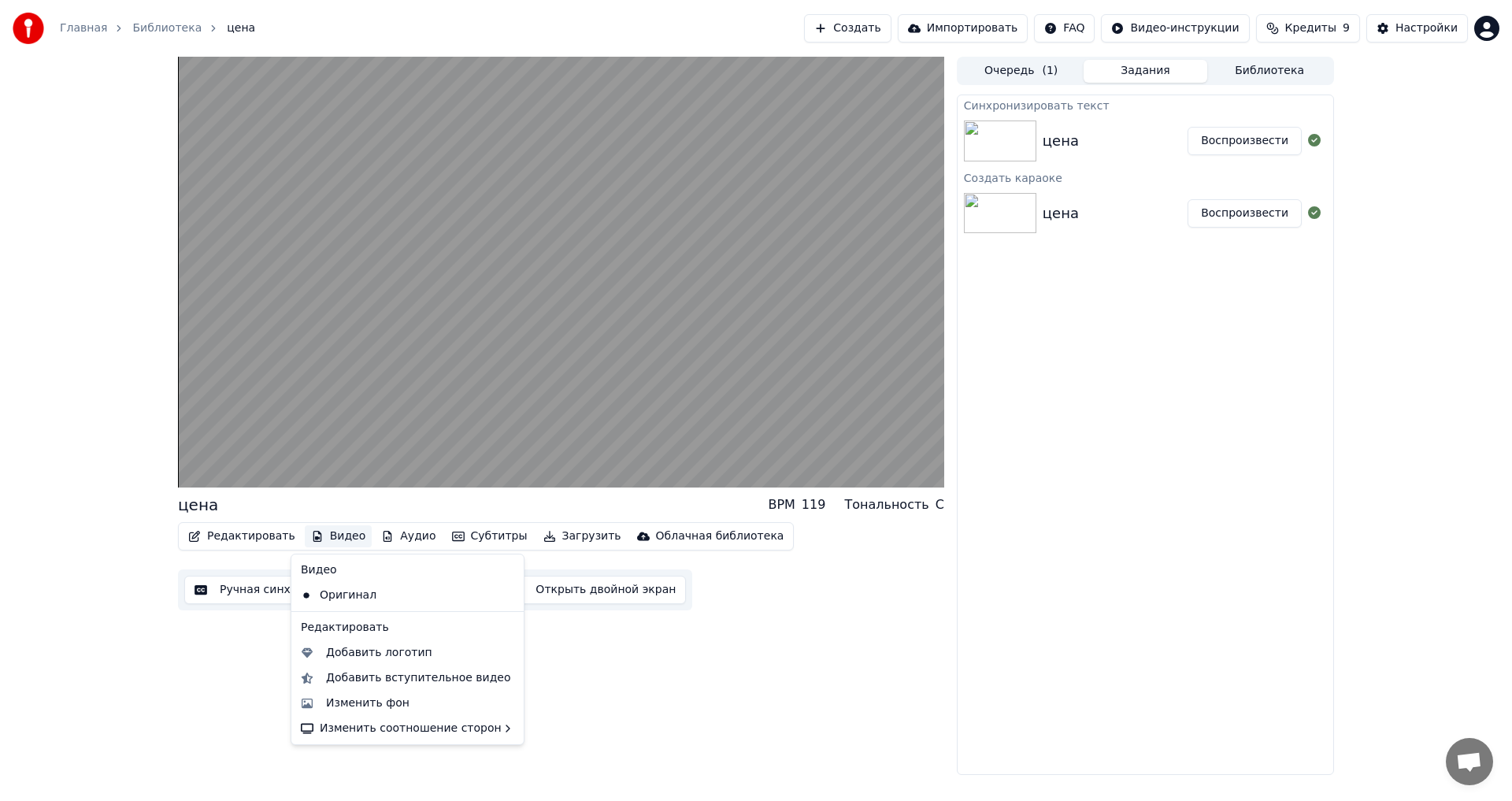
click at [324, 535] on button "Видео" at bounding box center [338, 536] width 67 height 22
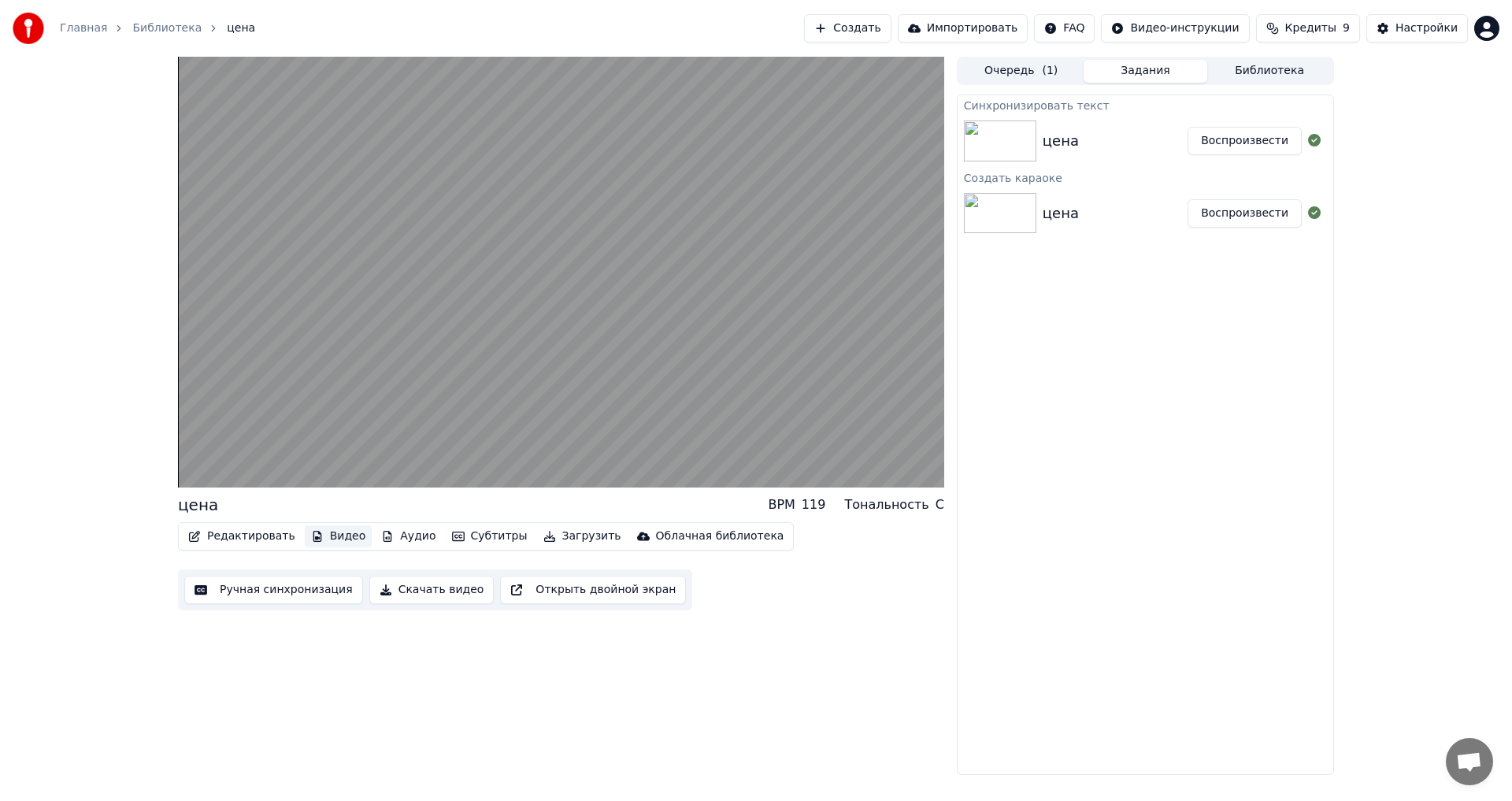
click at [318, 539] on button "Видео" at bounding box center [338, 536] width 67 height 22
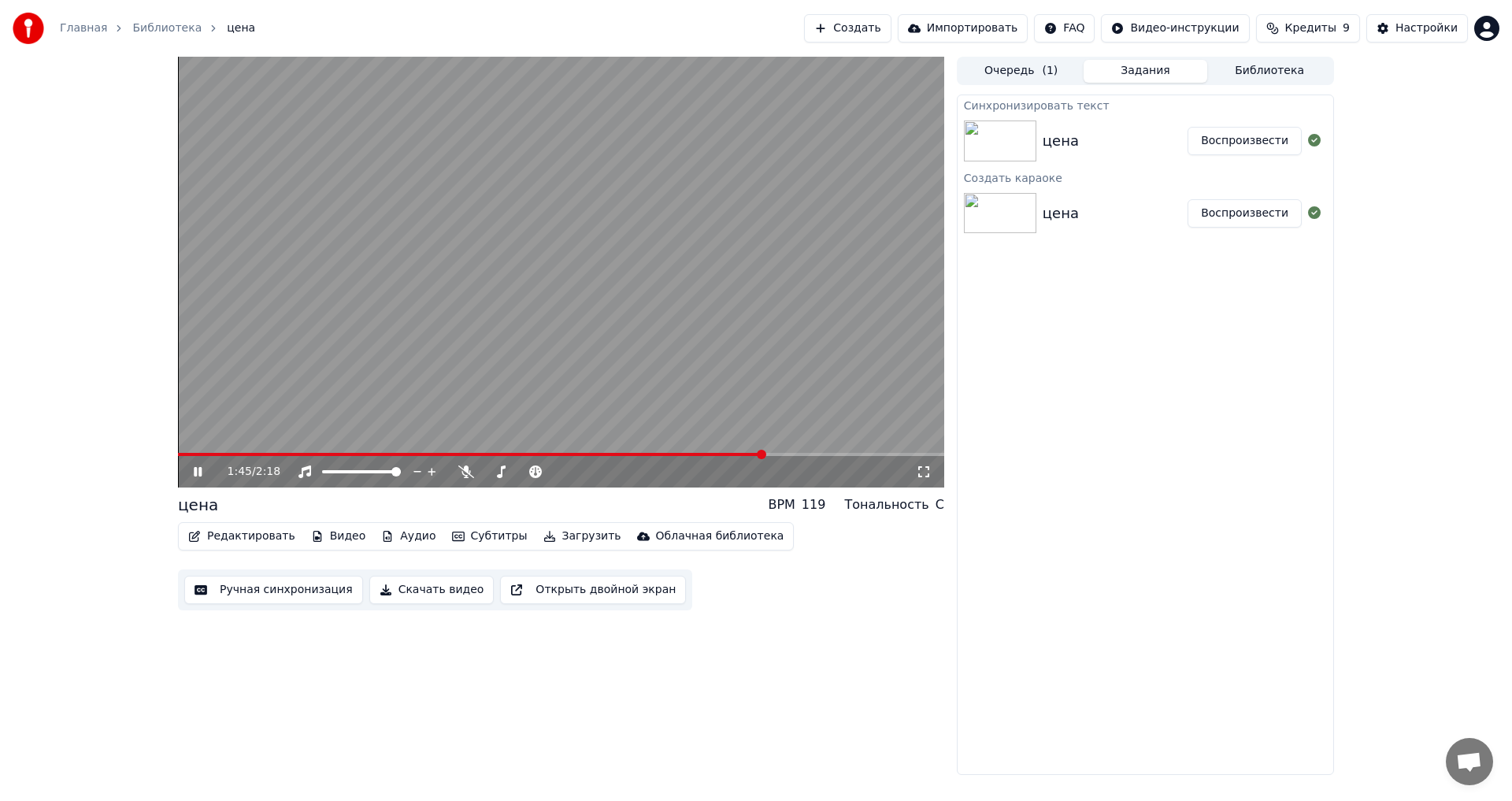
click at [990, 20] on button "Импортировать" at bounding box center [963, 28] width 131 height 28
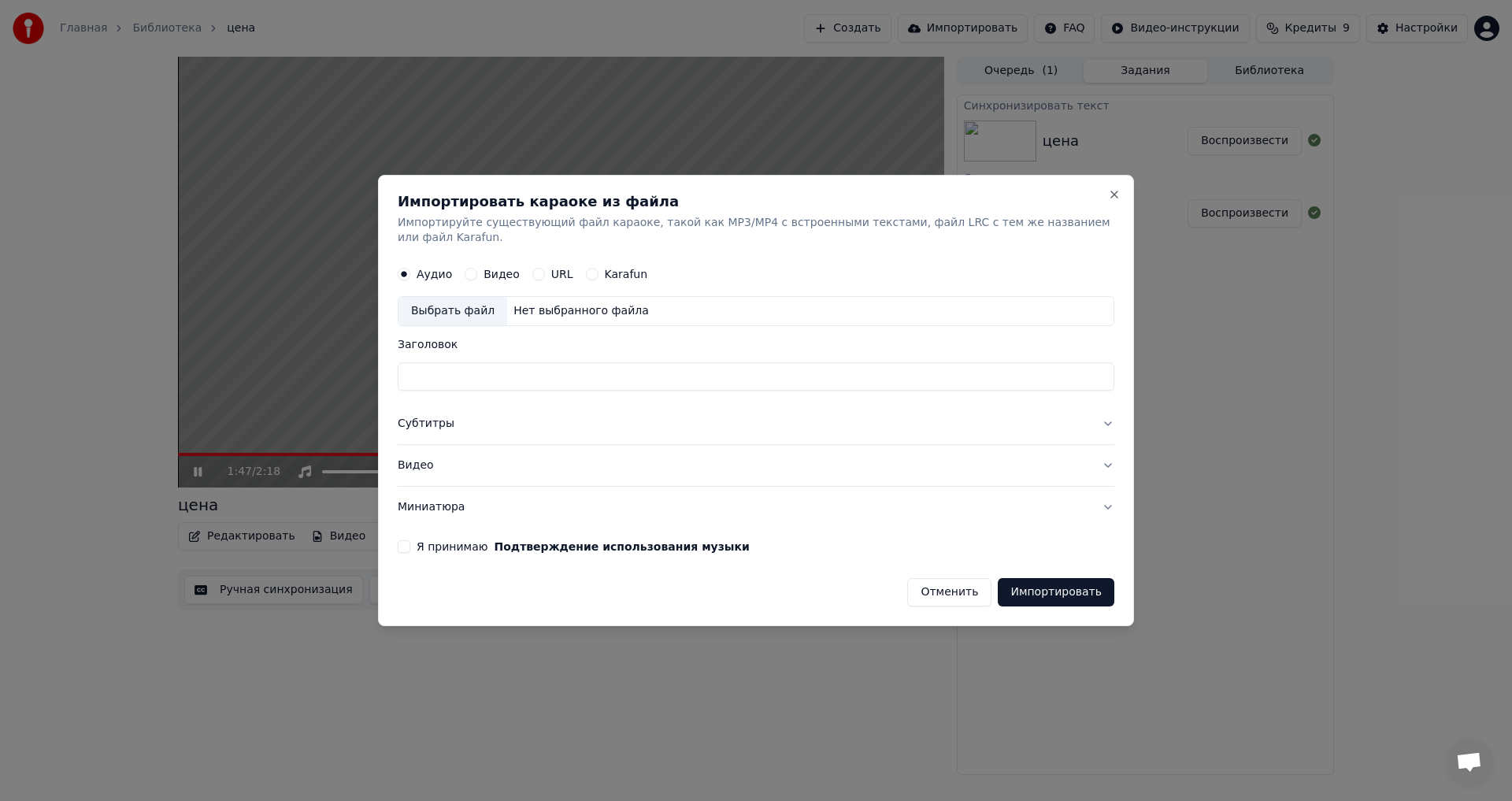
click at [476, 269] on button "Видео" at bounding box center [471, 274] width 12 height 12
click at [480, 301] on div "Выбрать файл" at bounding box center [452, 312] width 109 height 28
click at [449, 379] on input "Заголовок" at bounding box center [756, 378] width 717 height 28
type input "**********"
click at [416, 541] on div "Я принимаю Подтверждение использования музыки" at bounding box center [756, 546] width 717 height 12
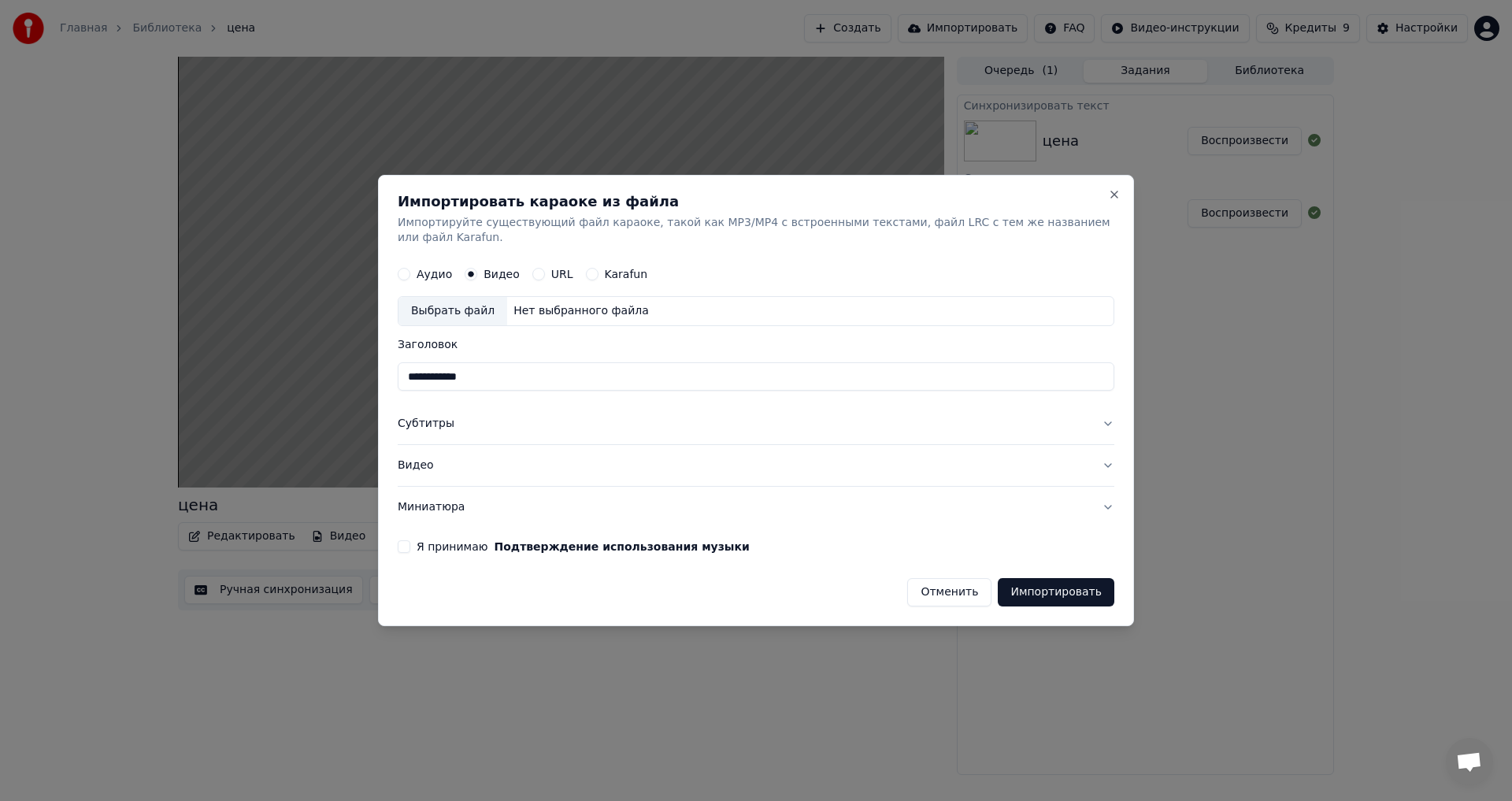
click at [408, 541] on button "Я принимаю Подтверждение использования музыки" at bounding box center [403, 546] width 12 height 12
click at [1029, 590] on button "Импортировать" at bounding box center [1056, 592] width 116 height 28
click at [1031, 582] on button "Импортировать" at bounding box center [1056, 592] width 116 height 28
click at [522, 305] on div "Нет выбранного файла" at bounding box center [581, 312] width 148 height 16
click at [452, 305] on div "Выбрать файл" at bounding box center [452, 312] width 109 height 28
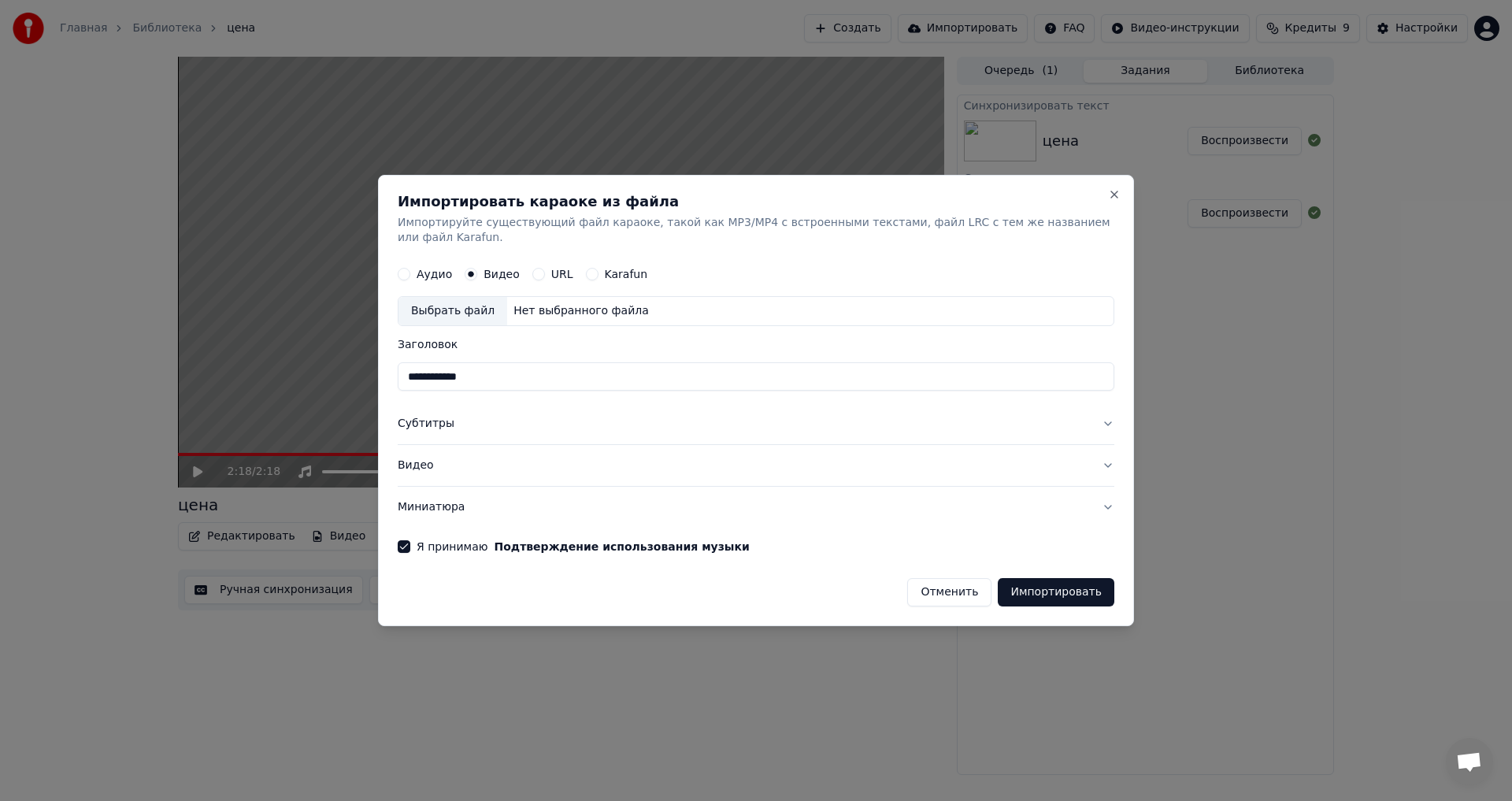
click at [484, 500] on button "Миниатюра" at bounding box center [756, 507] width 717 height 41
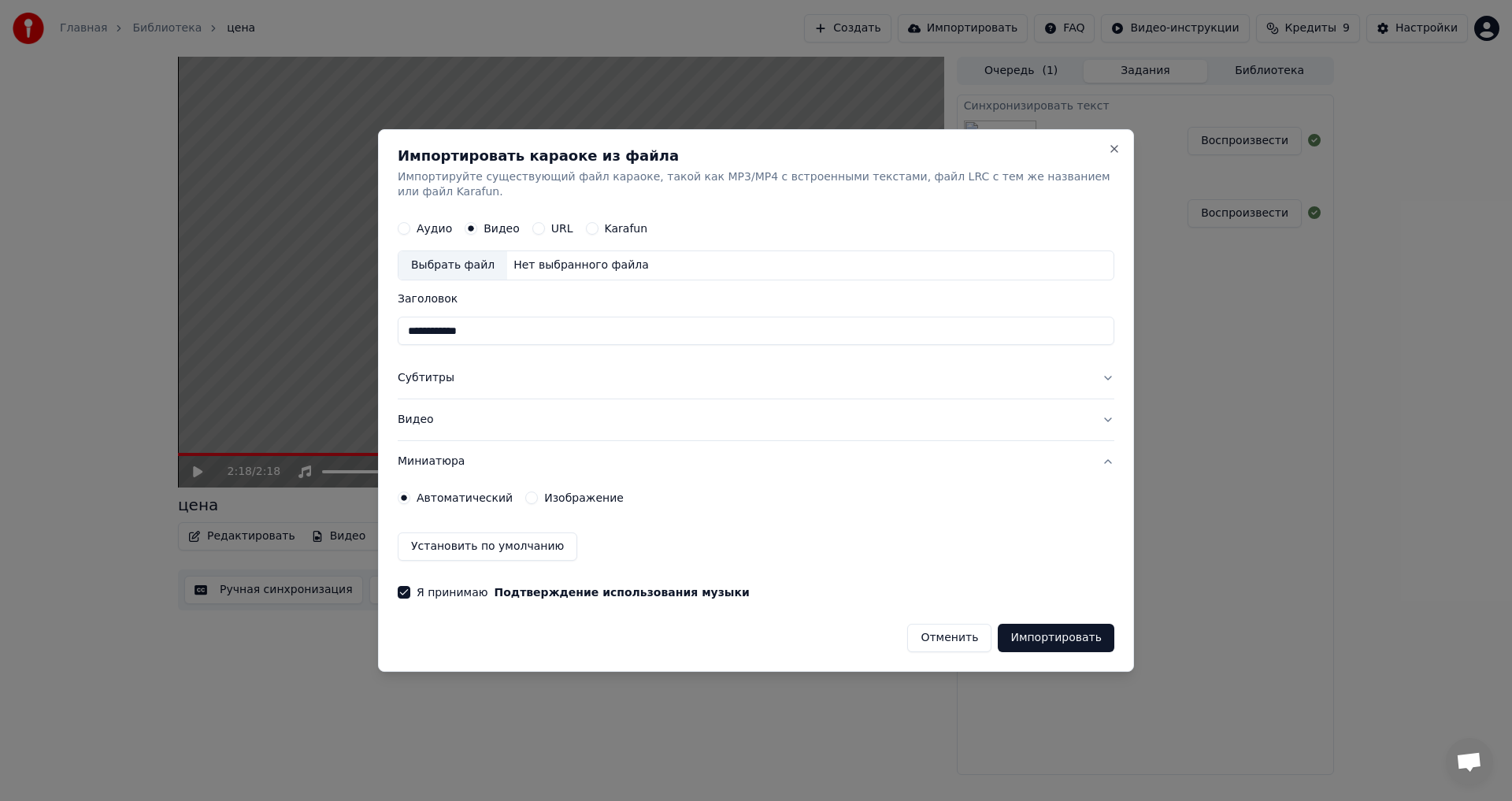
click at [459, 451] on button "Миниатюра" at bounding box center [756, 461] width 717 height 41
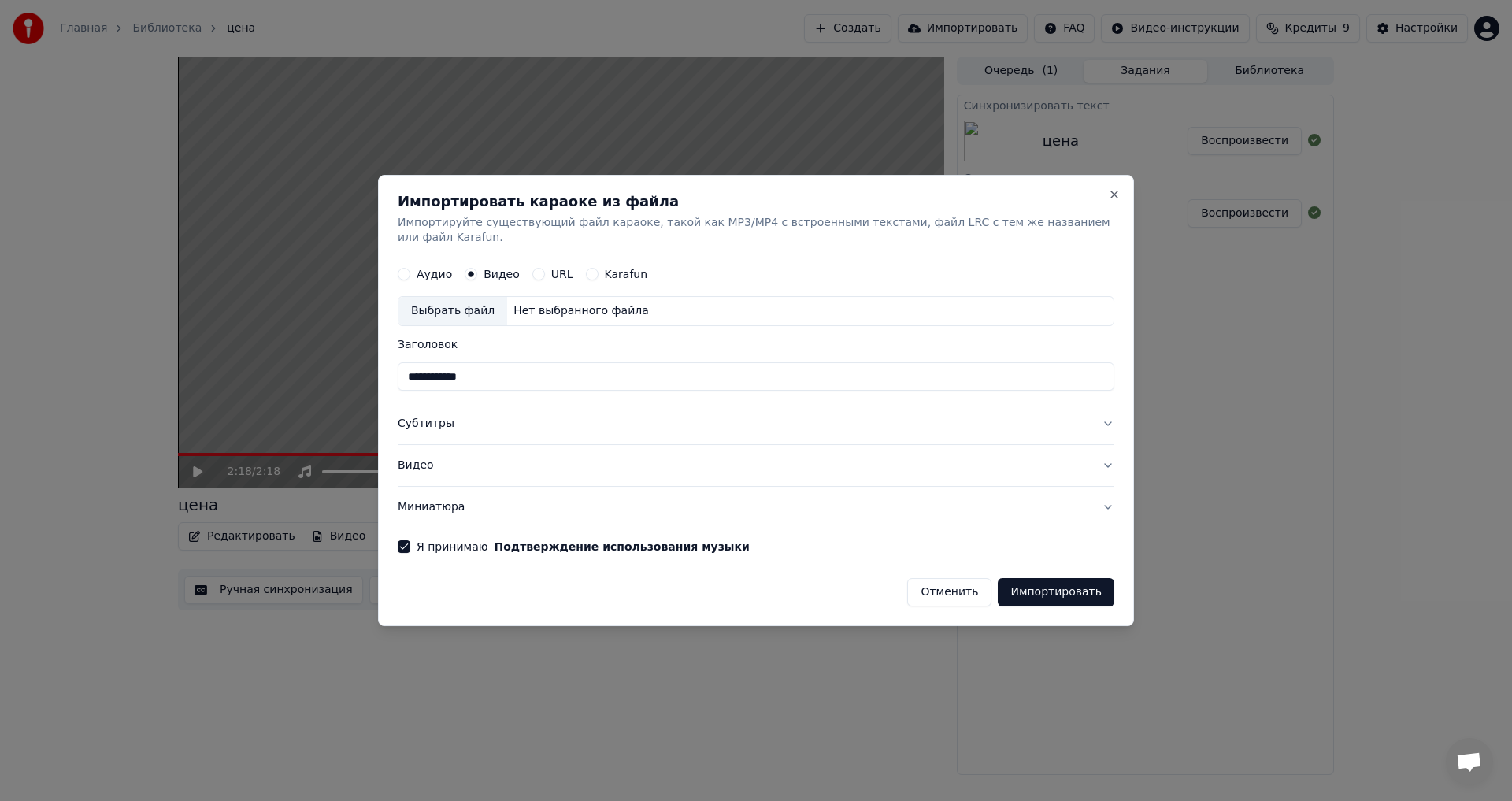
click at [421, 461] on button "Видео" at bounding box center [756, 465] width 717 height 41
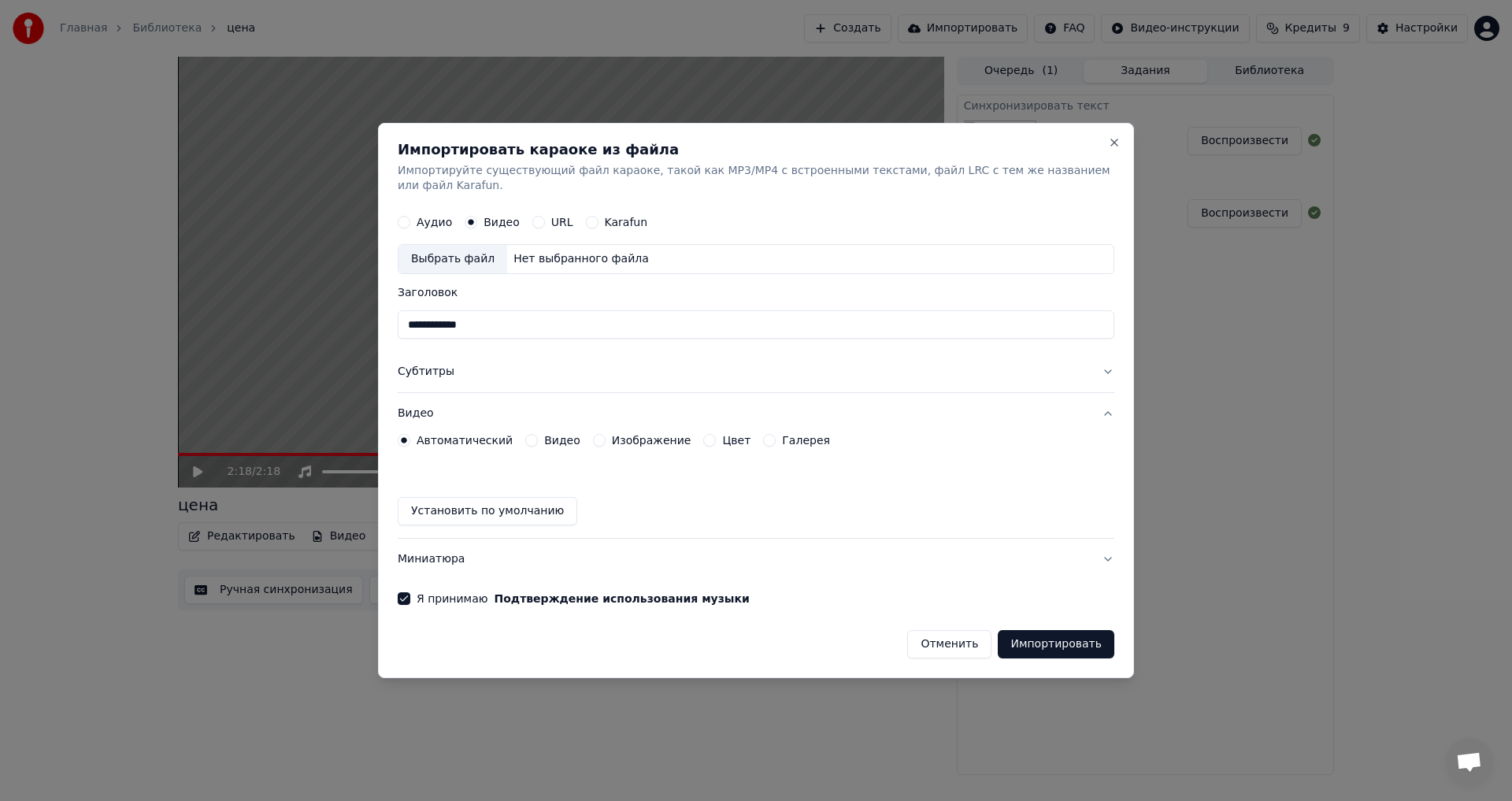
click at [424, 408] on button "Видео" at bounding box center [756, 413] width 717 height 41
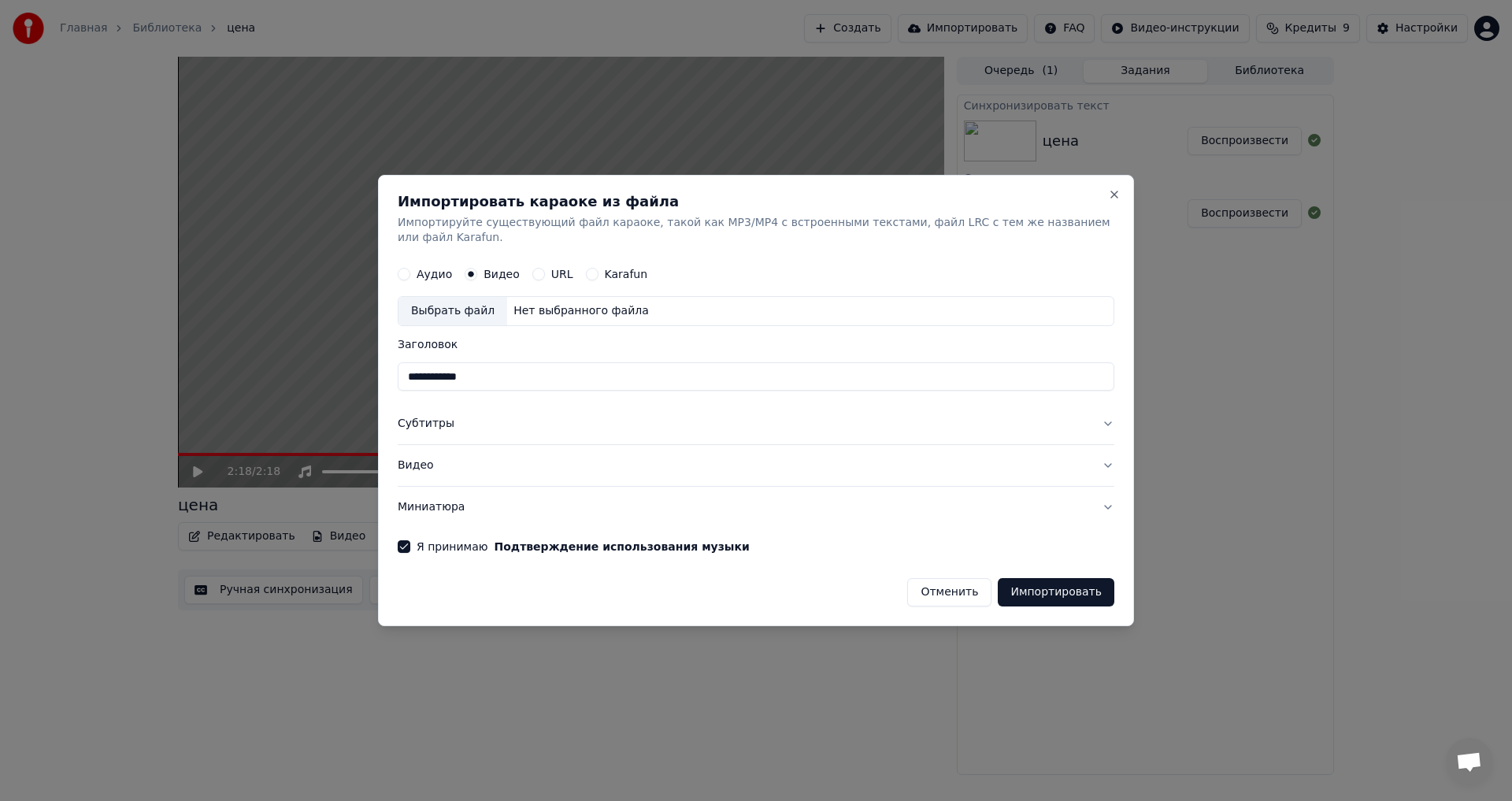
click at [418, 416] on button "Субтитры" at bounding box center [756, 424] width 717 height 41
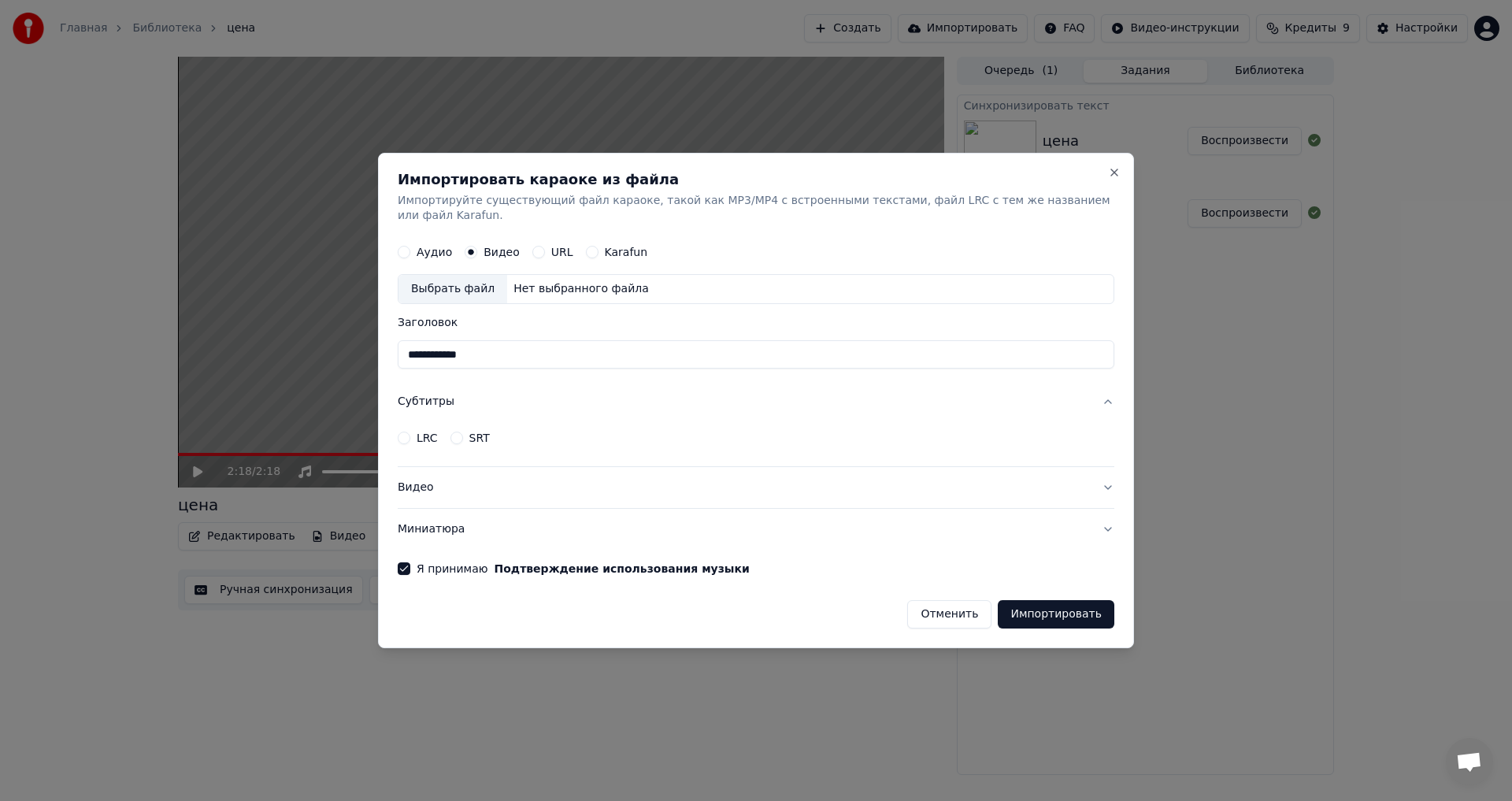
drag, startPoint x: 419, startPoint y: 395, endPoint x: 553, endPoint y: 366, distance: 137.1
click at [420, 395] on button "Субтитры" at bounding box center [756, 402] width 717 height 41
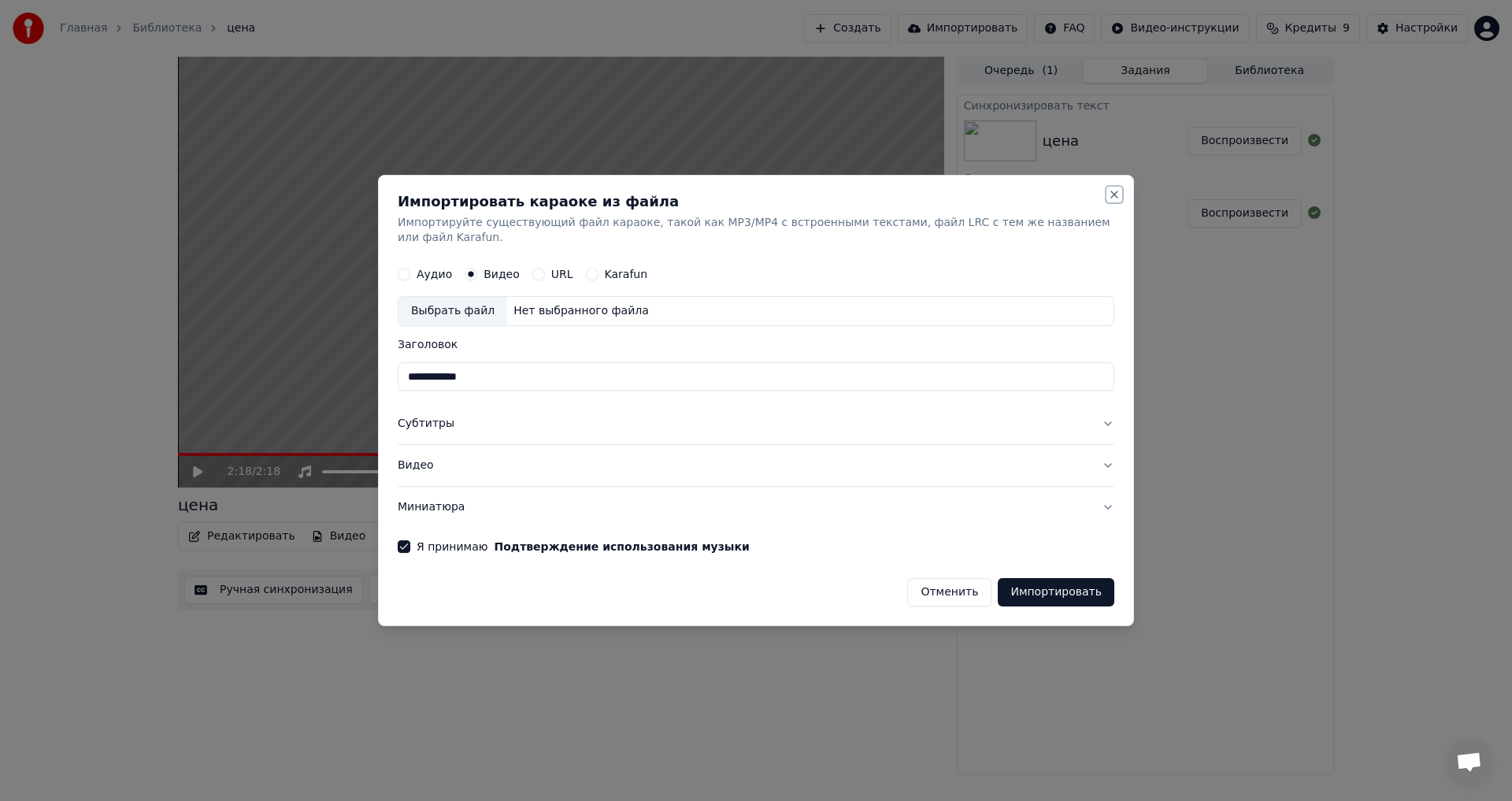
click at [1112, 201] on button "Close" at bounding box center [1114, 194] width 12 height 12
